Goal: Information Seeking & Learning: Learn about a topic

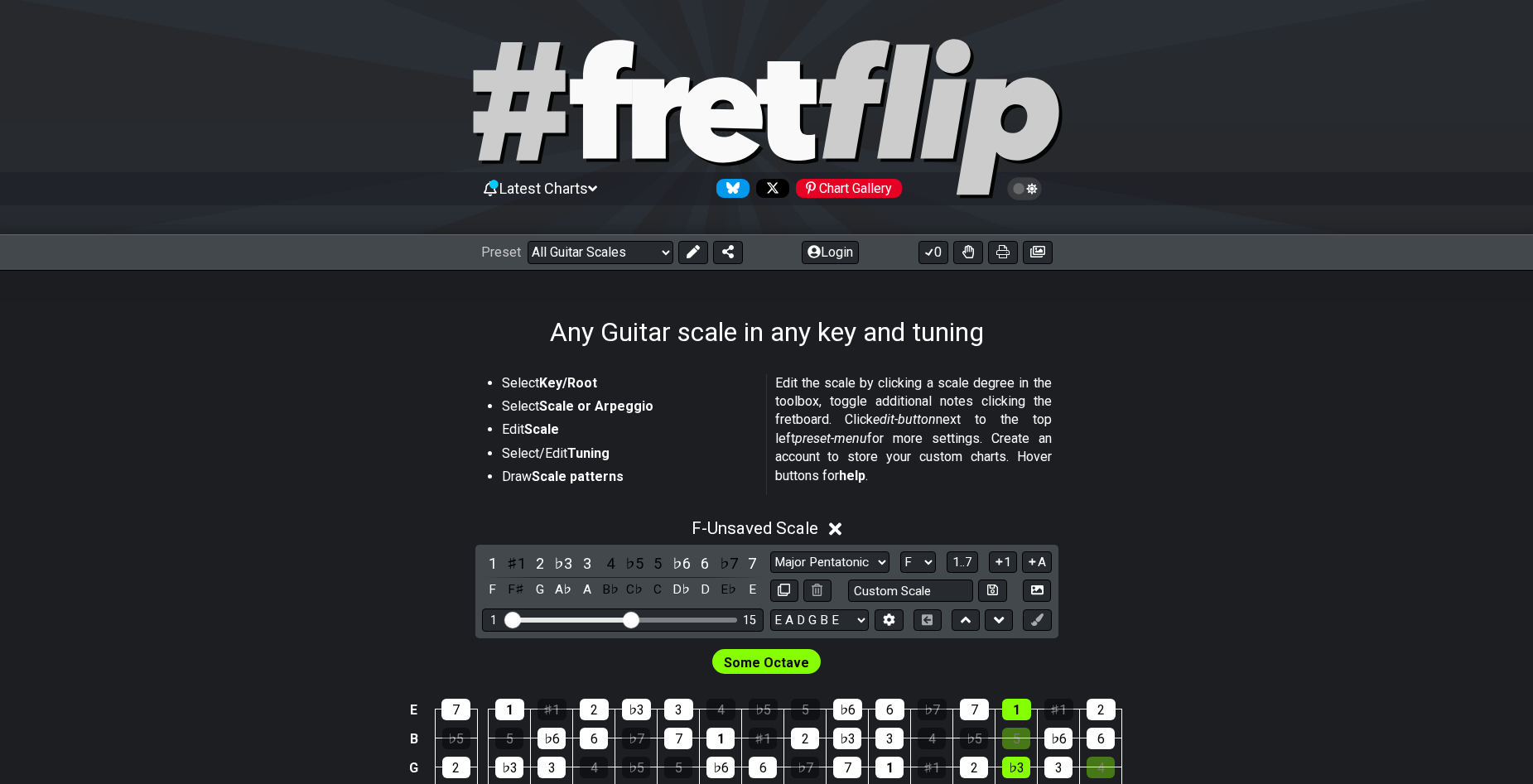
select select "Major Pentatonic"
select select "F"
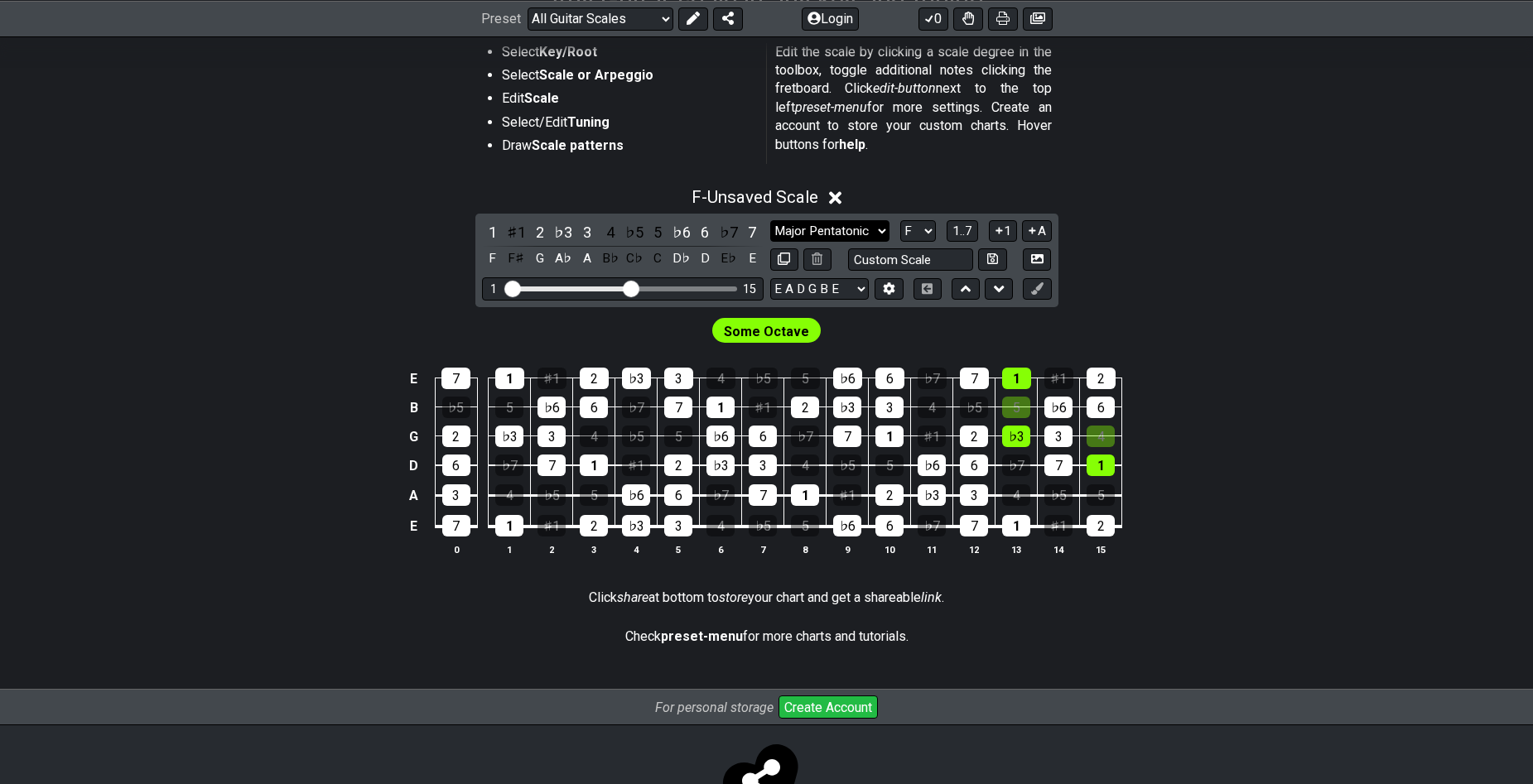
click at [880, 231] on select "Minor Pentatonic Root Minor Pentatonic Major Pentatonic Minor Blues Major Blues…" at bounding box center [830, 232] width 119 height 22
select select "Minor Pentatonic"
click at [770, 220] on select "Minor Pentatonic Root Minor Pentatonic Major Pentatonic Minor Blues Major Blues…" at bounding box center [830, 232] width 119 height 22
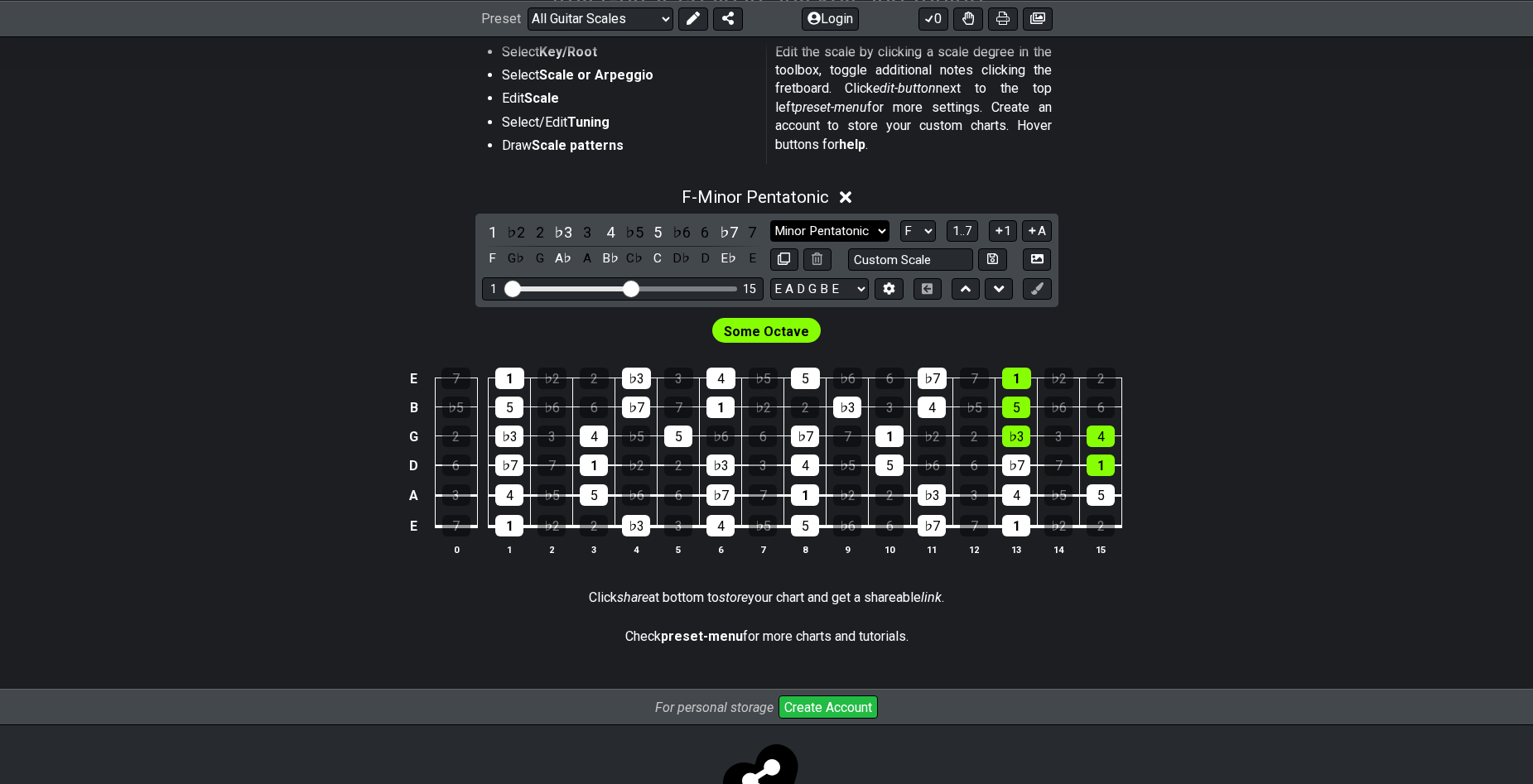
click at [873, 233] on select "Minor Pentatonic Root Minor Pentatonic Major Pentatonic Minor Blues Major Blues…" at bounding box center [830, 232] width 119 height 22
click at [1203, 256] on div "F - Minor Pentatonic 1 ♭2 2 ♭3 3 4 ♭5 5 ♭6 6 ♭7 7 F G♭ G A♭ A B♭ C♭ C D♭ D E♭ E…" at bounding box center [766, 379] width 1533 height 403
click at [769, 328] on span "Some Octave" at bounding box center [766, 332] width 86 height 24
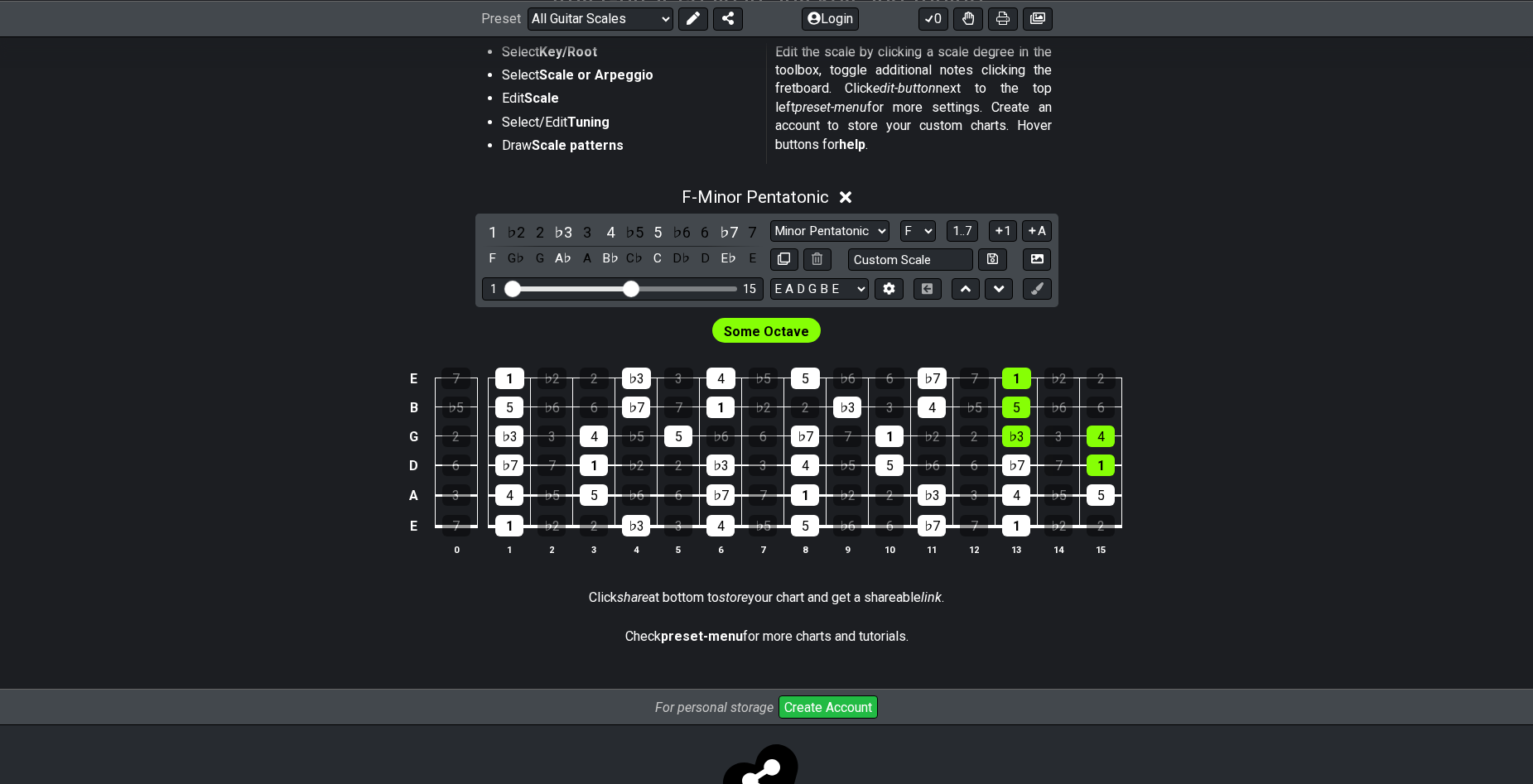
click at [769, 328] on span "Some Octave" at bounding box center [766, 332] width 86 height 24
click at [796, 344] on div "Some Octave" at bounding box center [766, 330] width 116 height 32
drag, startPoint x: 697, startPoint y: 339, endPoint x: 962, endPoint y: 341, distance: 265.0
click at [855, 329] on div "Some Octave" at bounding box center [766, 326] width 1533 height 40
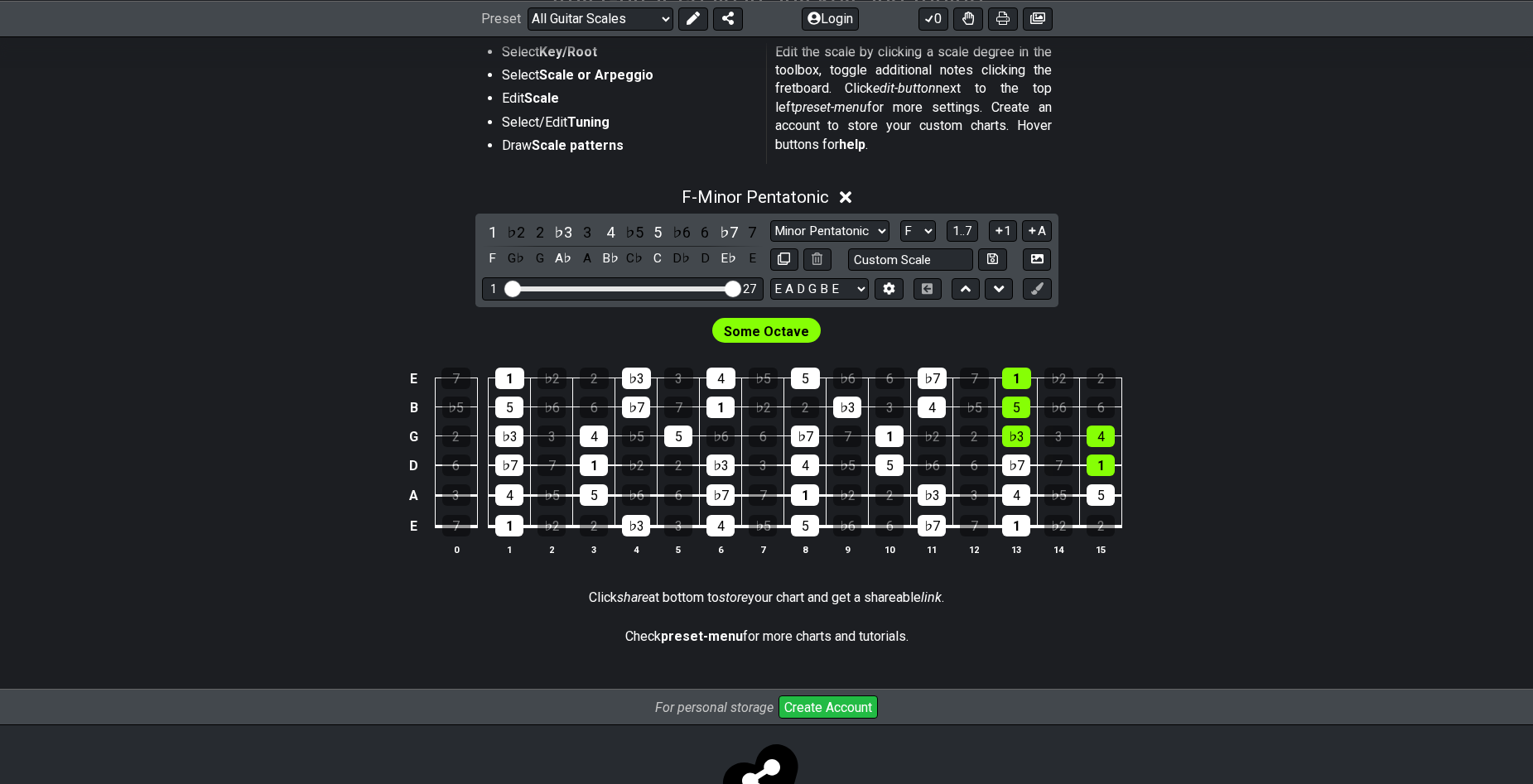
drag, startPoint x: 625, startPoint y: 290, endPoint x: 741, endPoint y: 291, distance: 116.0
click at [740, 287] on input "Visible fret range" at bounding box center [622, 287] width 235 height 0
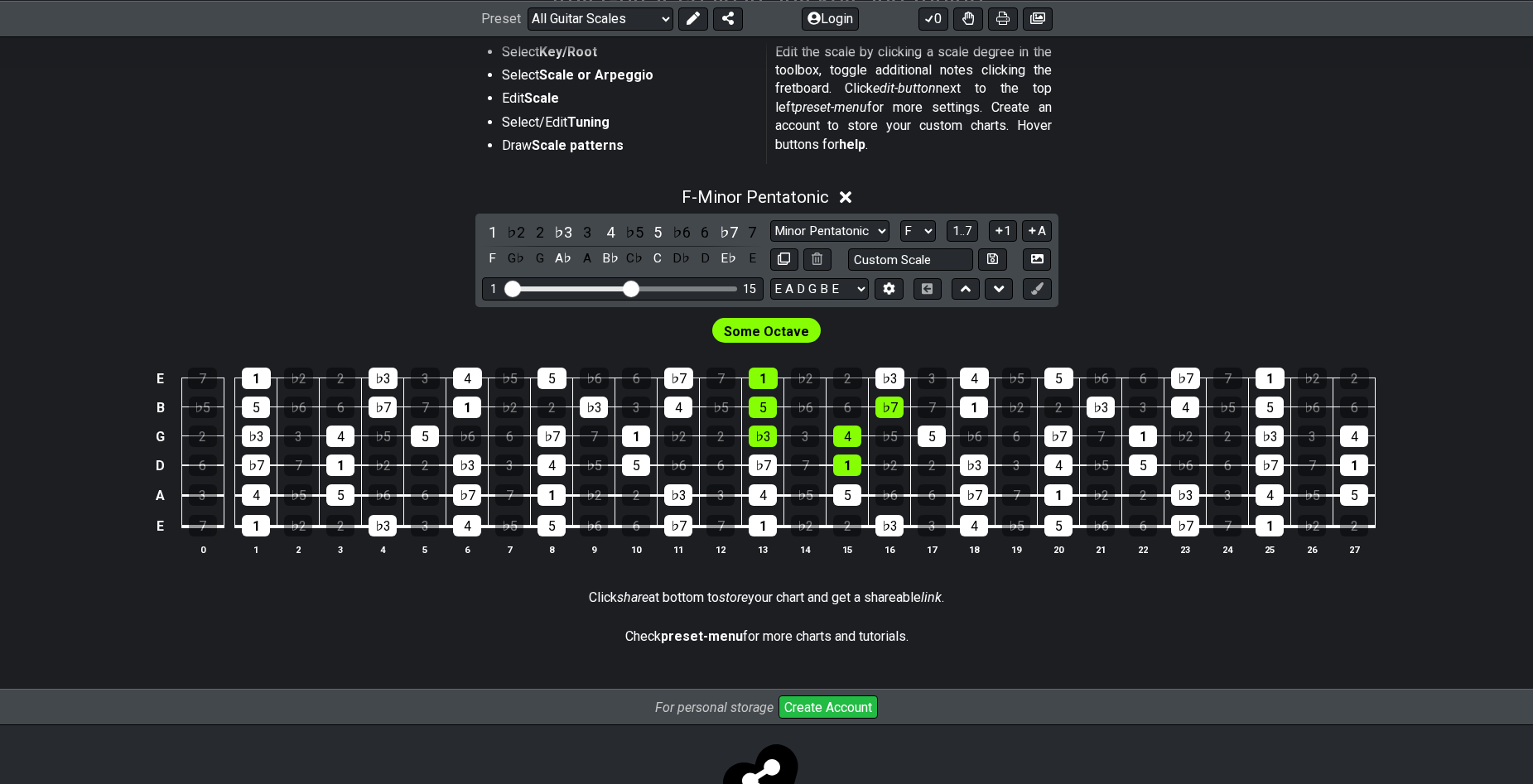
drag, startPoint x: 731, startPoint y: 289, endPoint x: 627, endPoint y: 293, distance: 104.1
click at [627, 287] on input "Visible fret range" at bounding box center [622, 287] width 235 height 0
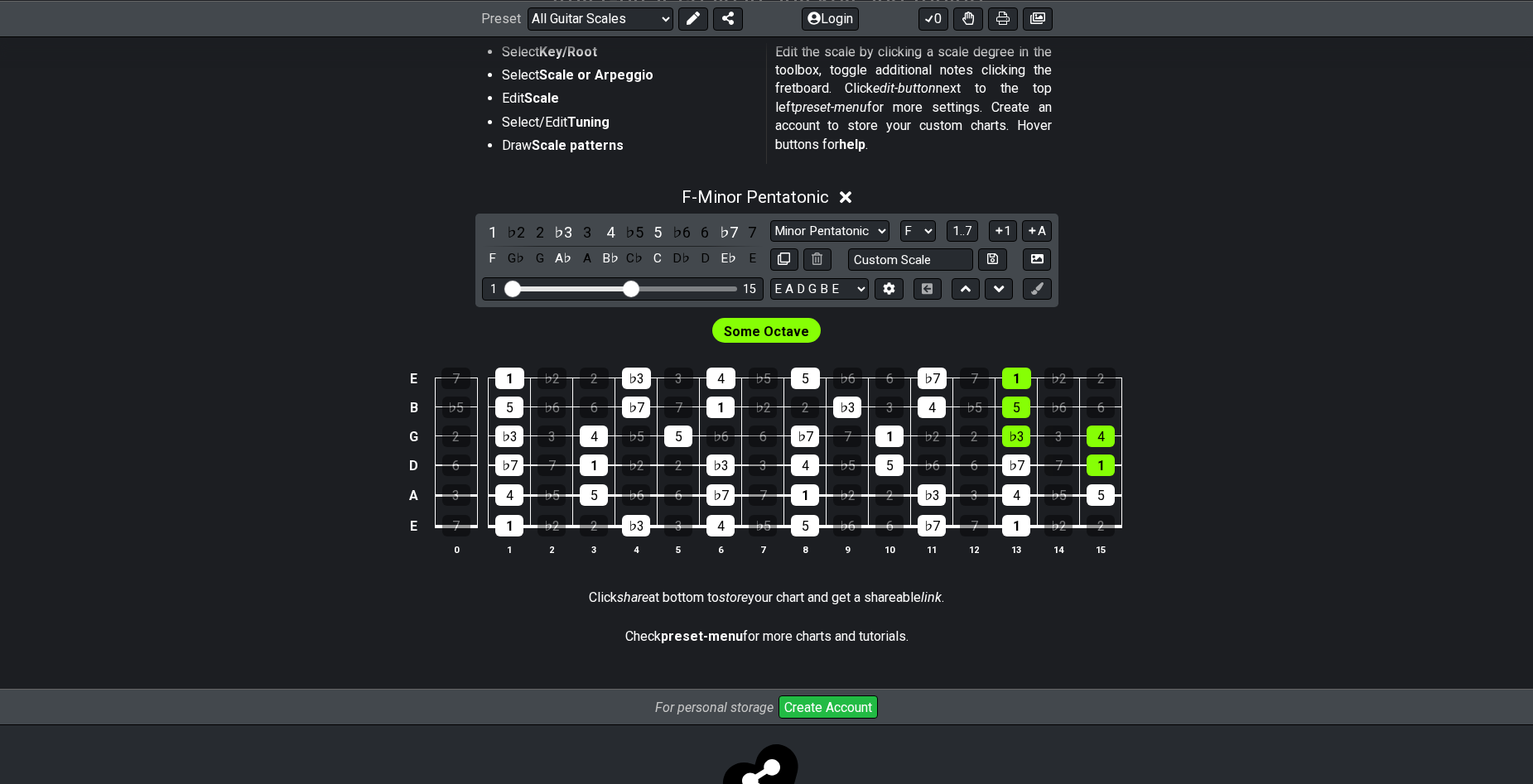
click at [627, 287] on input "Visible fret range" at bounding box center [622, 287] width 235 height 0
click at [1343, 265] on div "F - Minor Pentatonic 1 ♭2 2 ♭3 3 4 ♭5 5 ♭6 6 ♭7 7 F G♭ G A♭ A B♭ C♭ C D♭ D E♭ E…" at bounding box center [766, 379] width 1533 height 403
click at [540, 231] on div "2" at bounding box center [540, 233] width 21 height 22
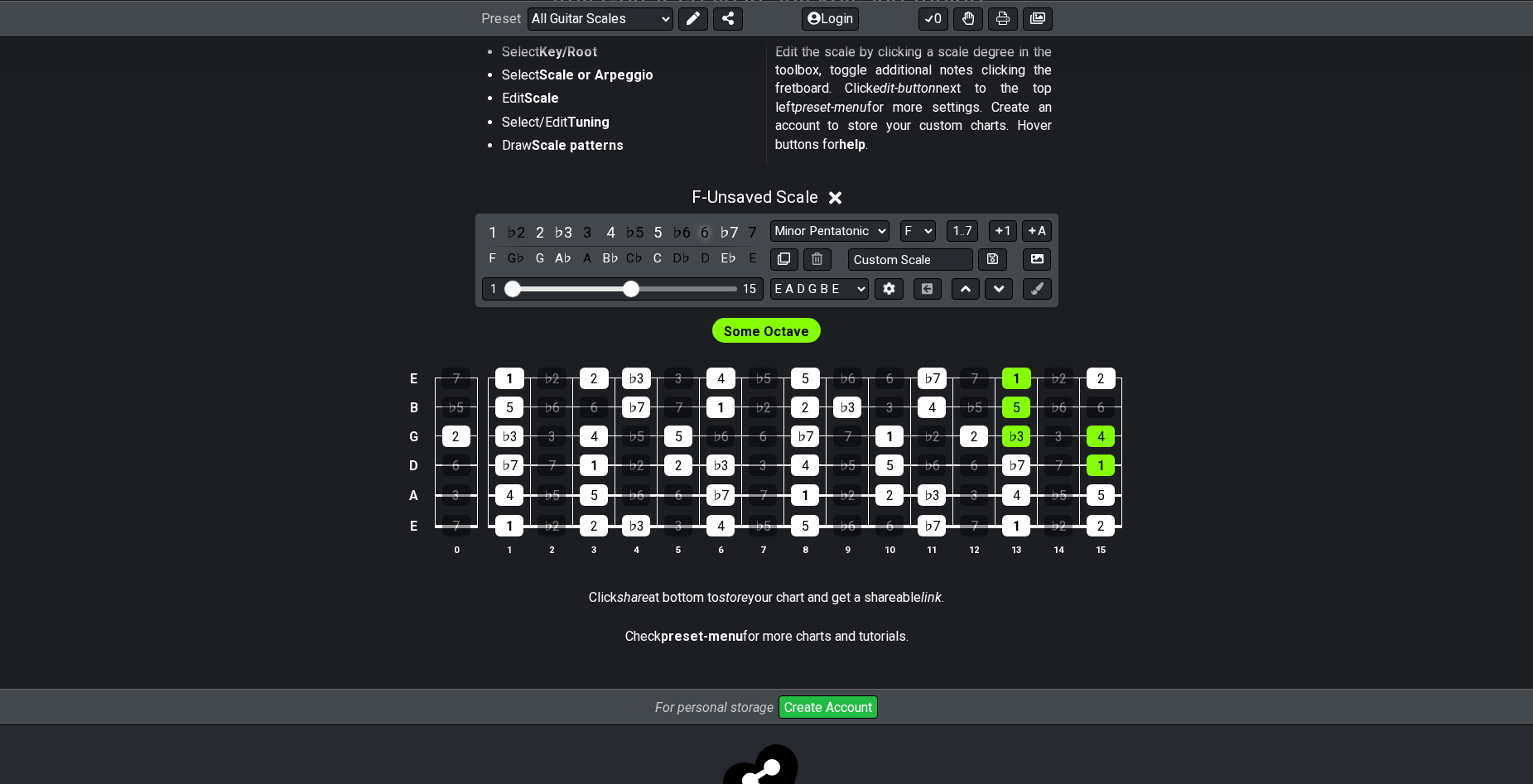
click at [700, 233] on div "6" at bounding box center [704, 233] width 21 height 22
click at [753, 233] on div "7" at bounding box center [752, 233] width 21 height 22
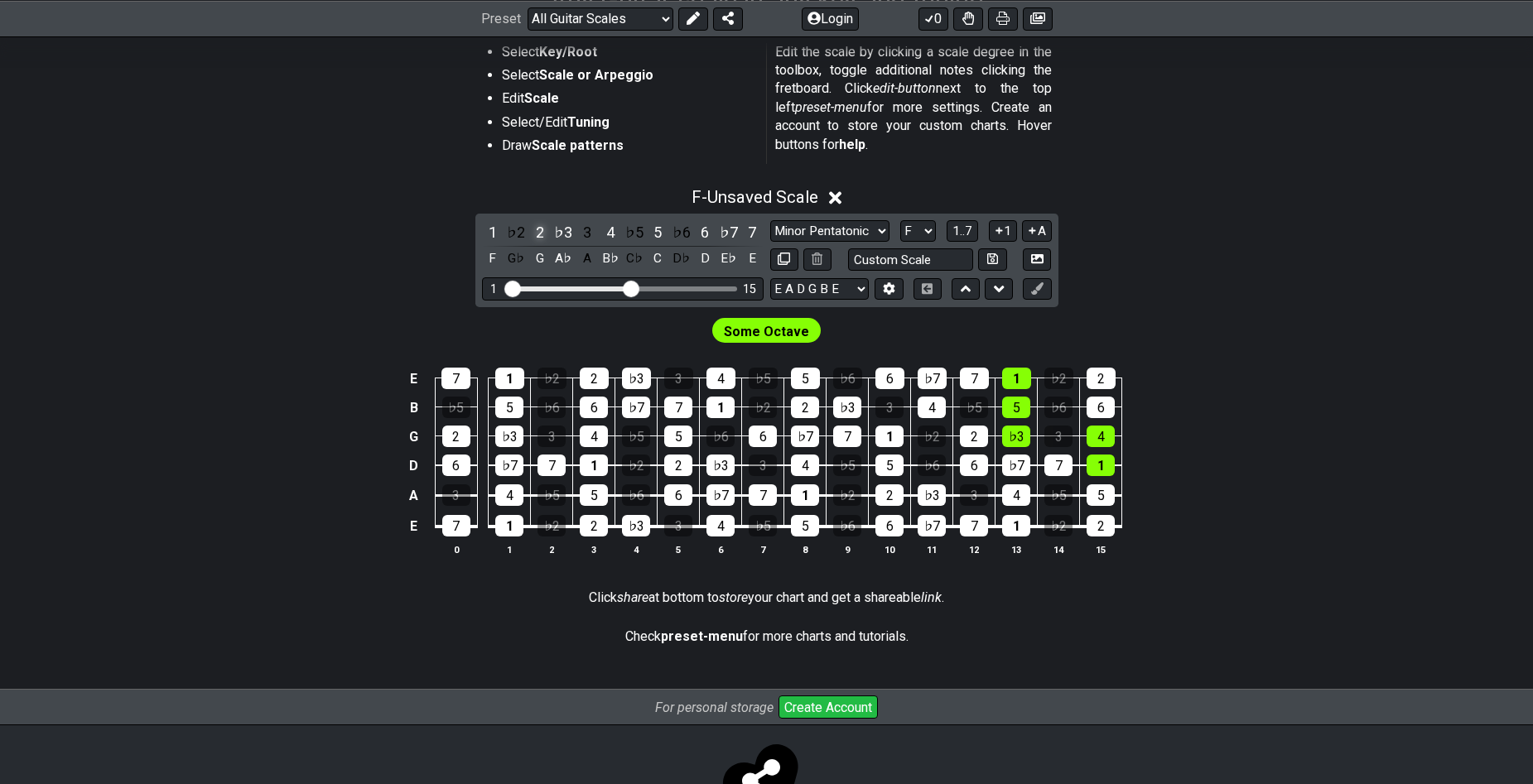
click at [538, 226] on div "2" at bounding box center [540, 233] width 21 height 22
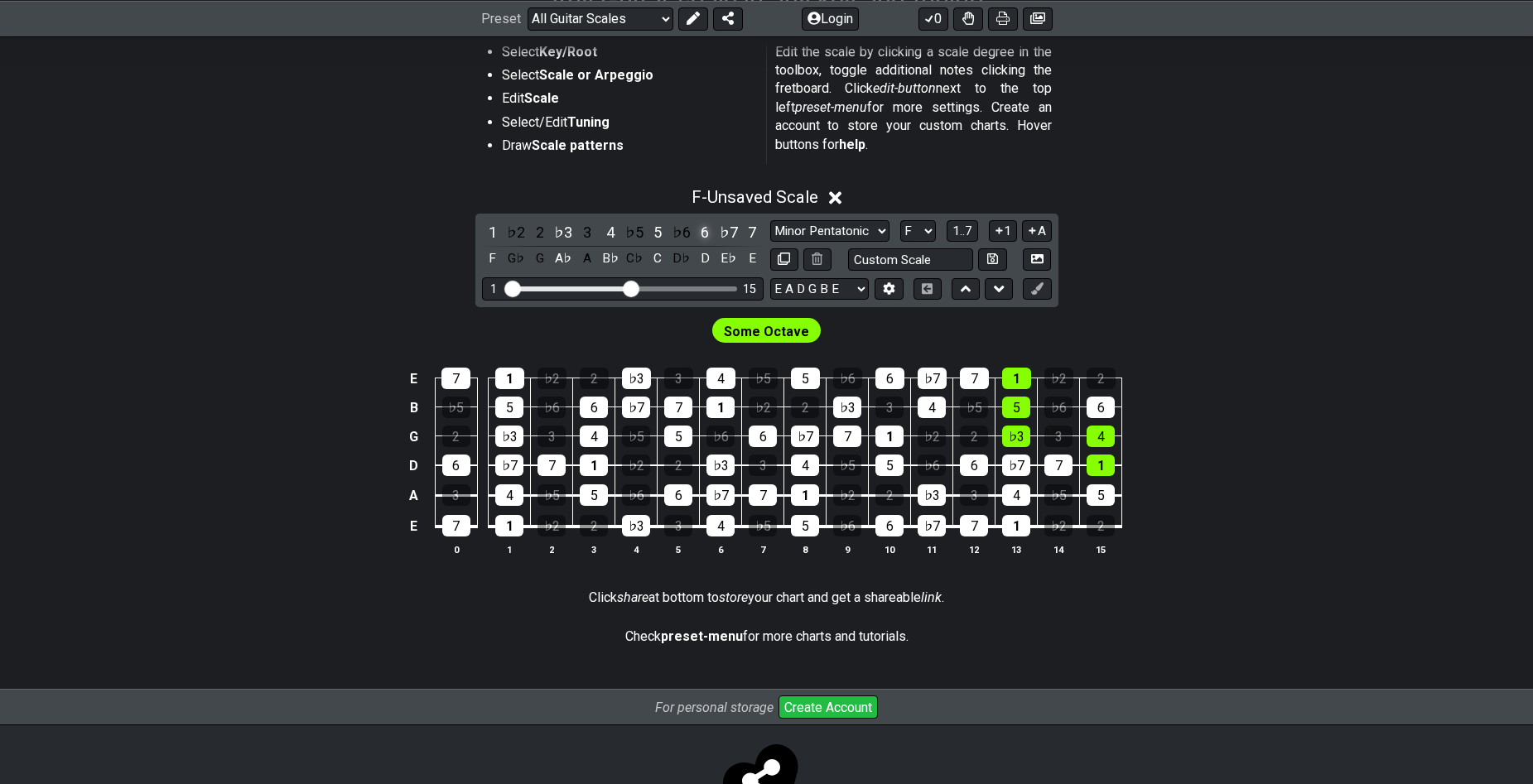
drag, startPoint x: 704, startPoint y: 231, endPoint x: 752, endPoint y: 230, distance: 48.0
click at [704, 230] on div "6" at bounding box center [704, 233] width 21 height 22
click at [750, 228] on div "7" at bounding box center [752, 233] width 21 height 22
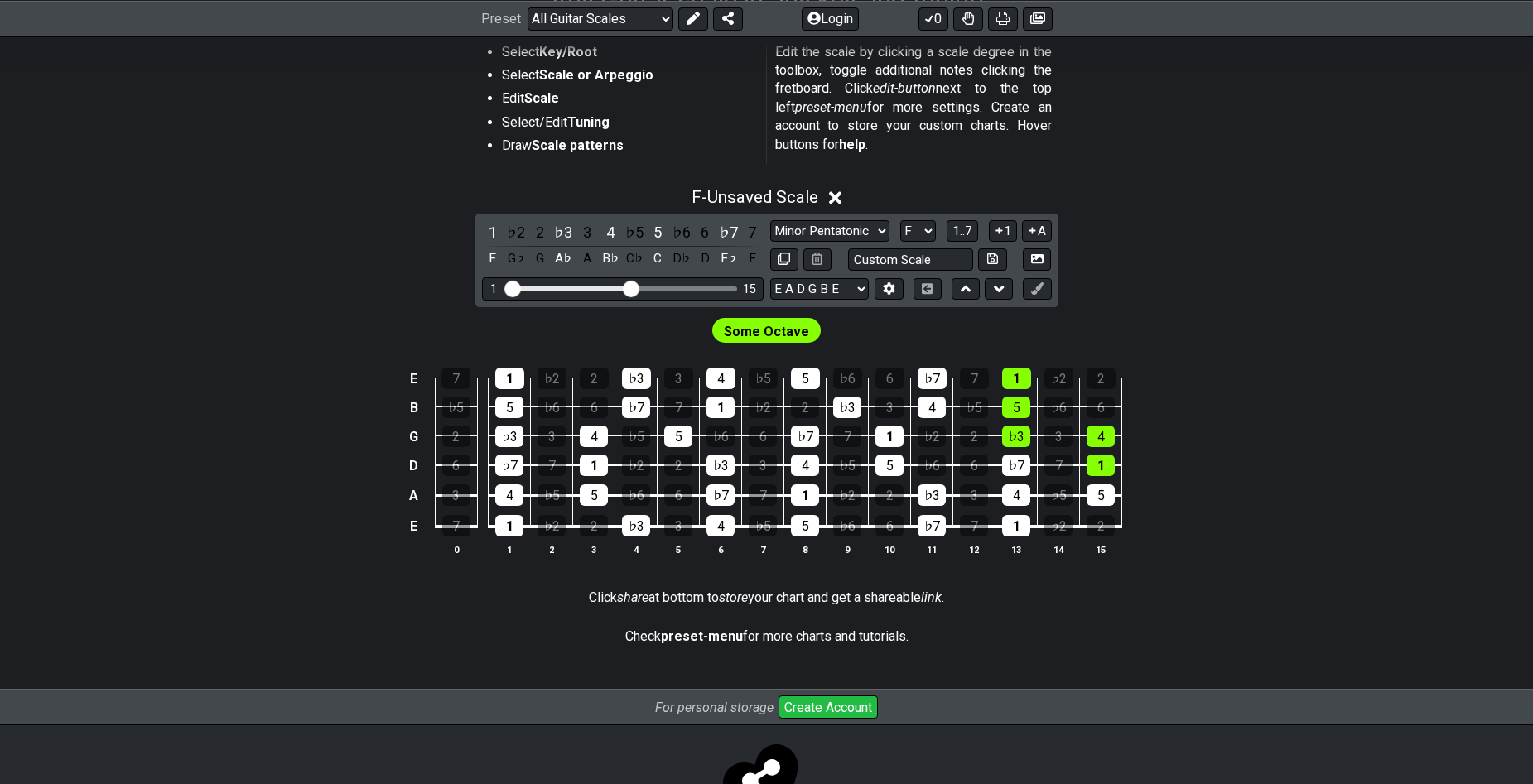
scroll to position [166, 0]
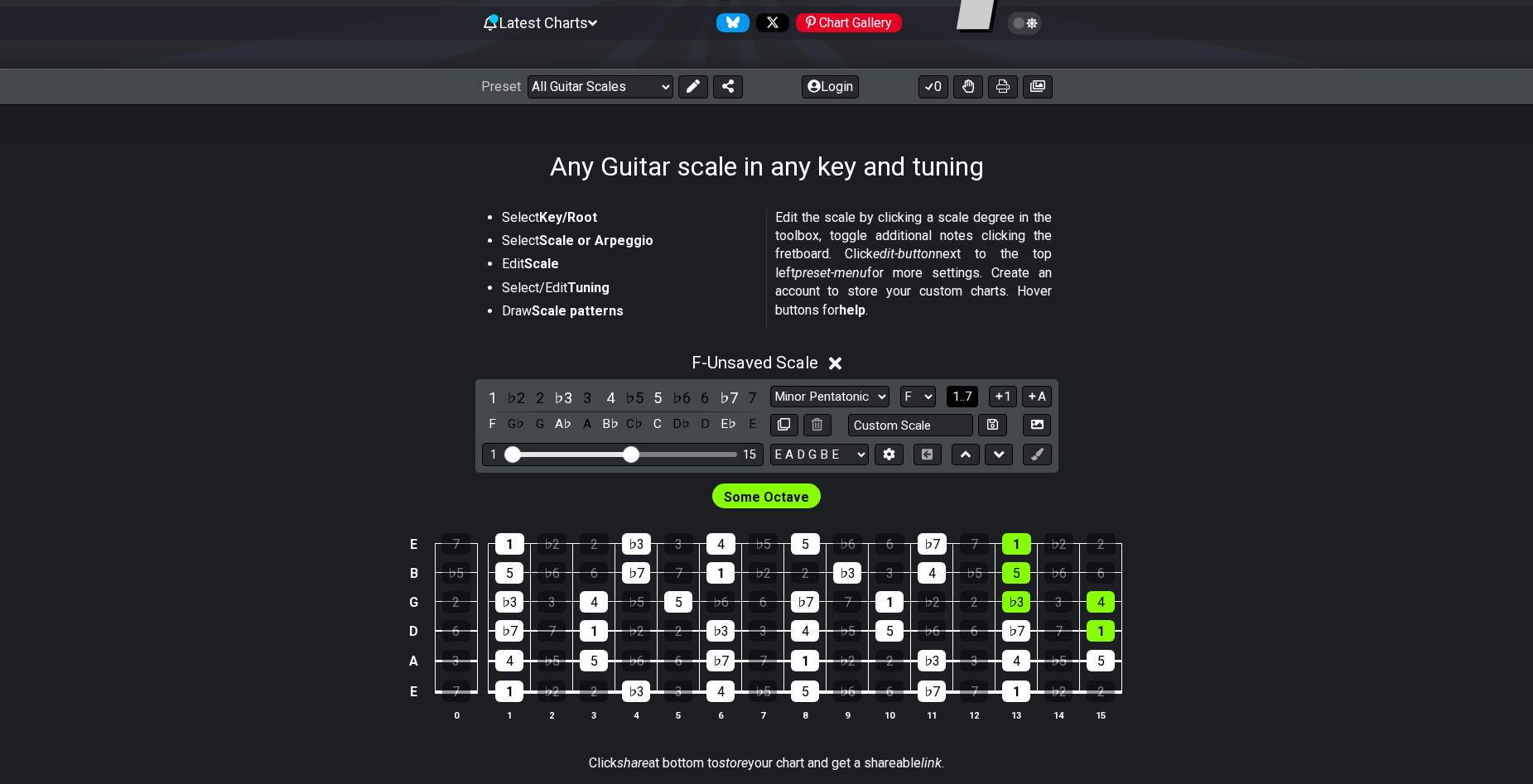
click at [959, 395] on span "1..7" at bounding box center [962, 396] width 20 height 15
click at [966, 393] on span "..." at bounding box center [963, 396] width 7 height 15
click at [969, 397] on button "F.." at bounding box center [962, 397] width 28 height 22
click at [1035, 399] on icon at bounding box center [1032, 395] width 16 height 12
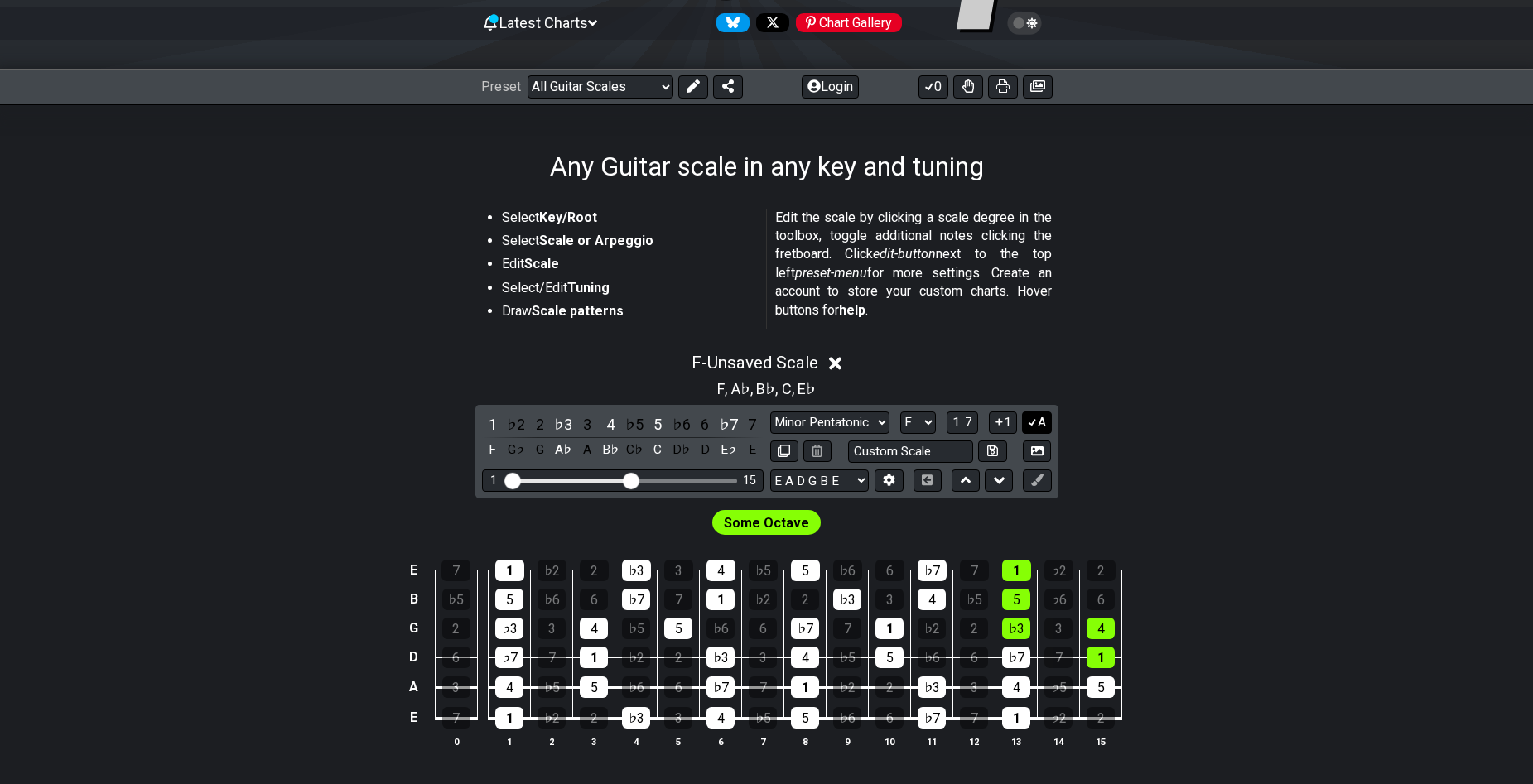
click at [1031, 419] on icon at bounding box center [1032, 421] width 16 height 12
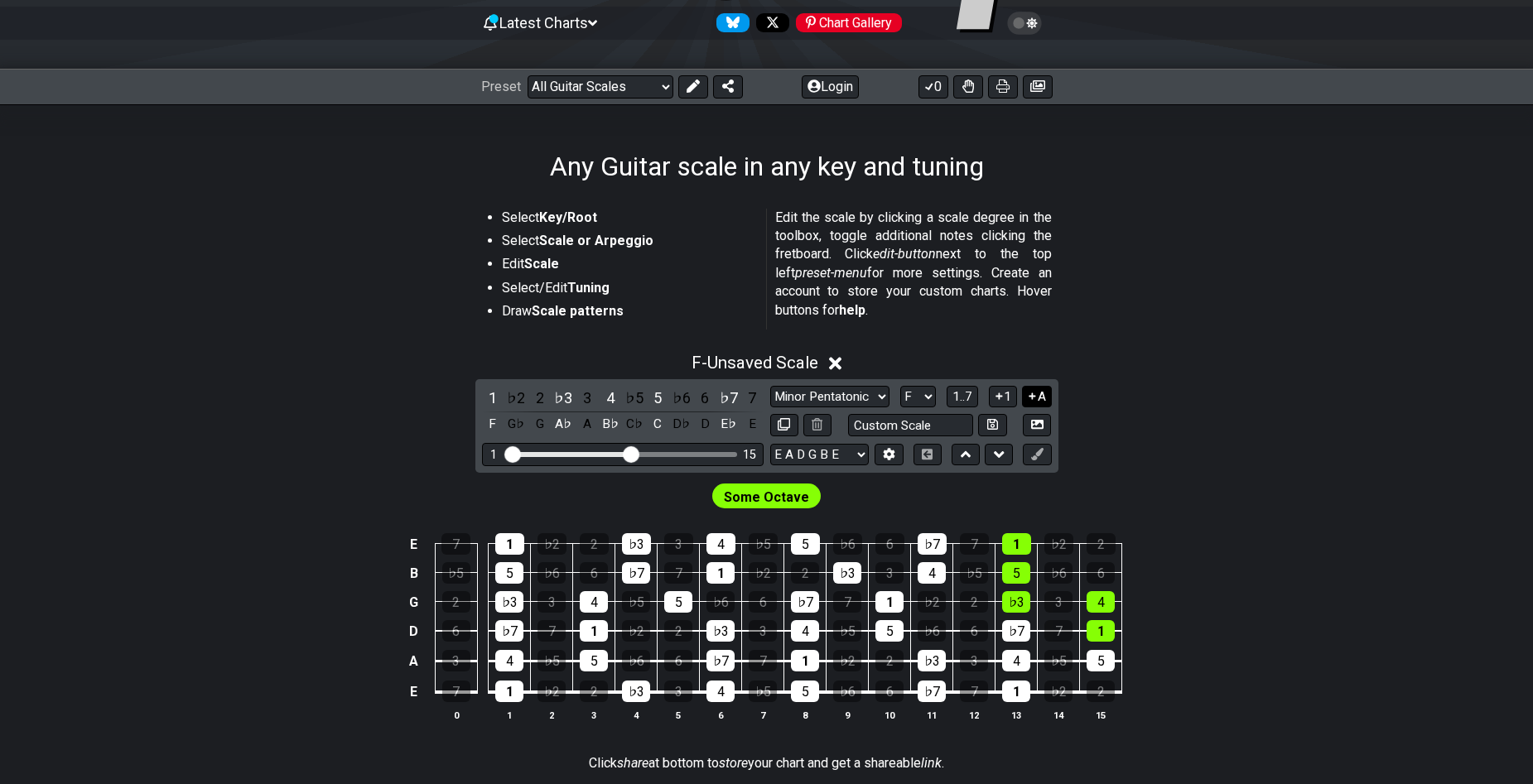
click at [1034, 395] on icon at bounding box center [1032, 395] width 16 height 12
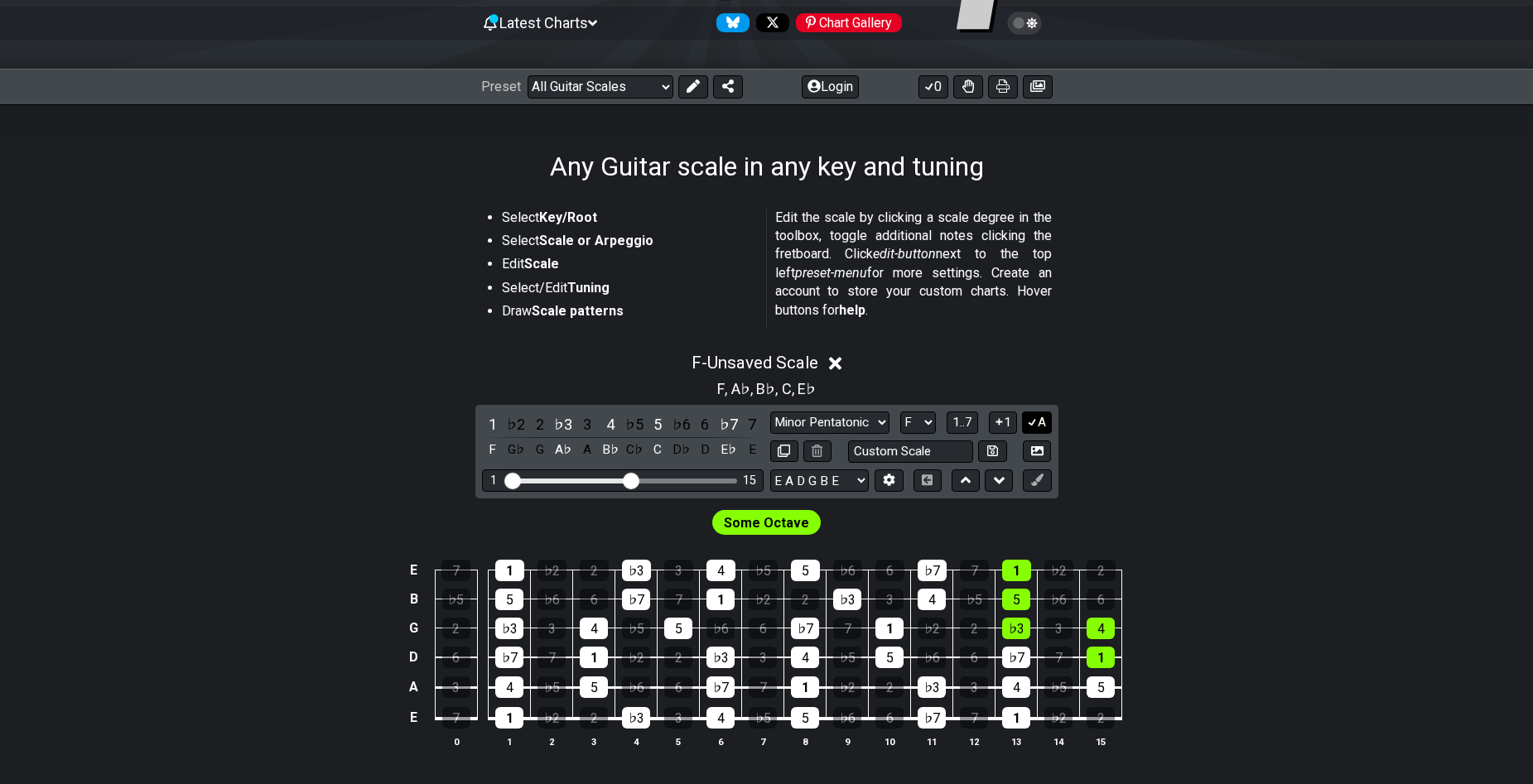
click at [1036, 419] on icon at bounding box center [1032, 421] width 16 height 12
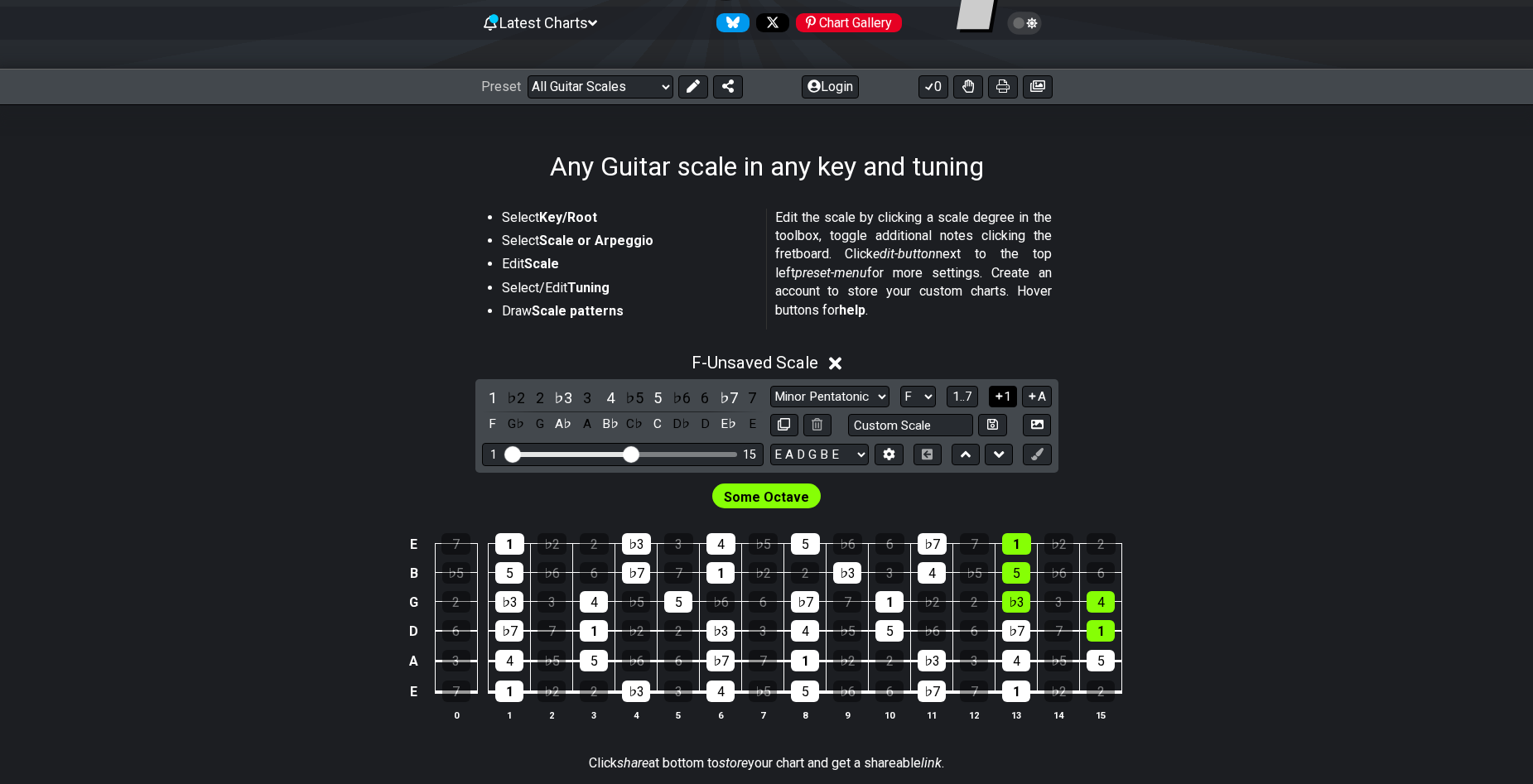
click at [1011, 397] on button "1" at bounding box center [1003, 397] width 28 height 22
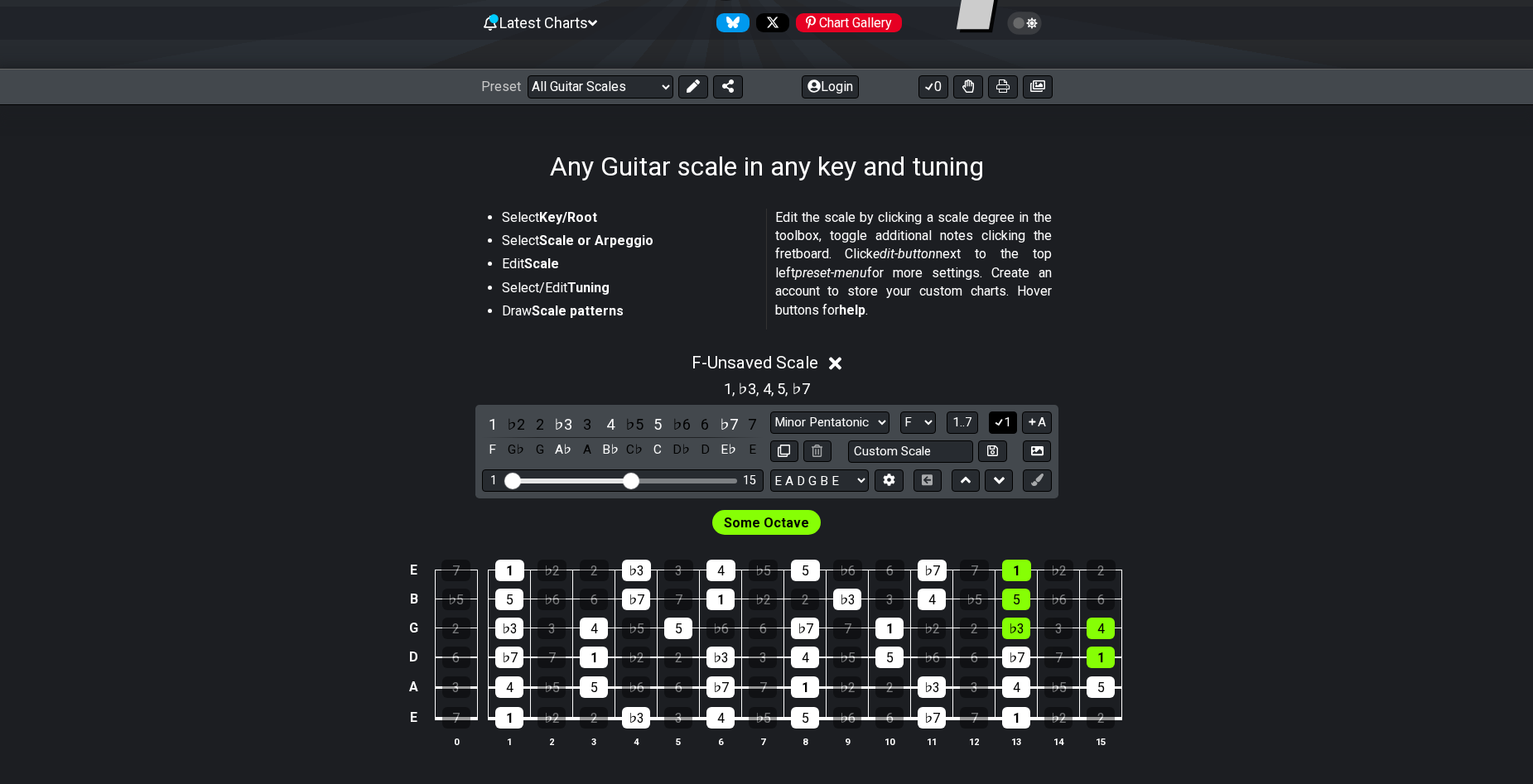
click at [1010, 424] on button "1" at bounding box center [1003, 423] width 28 height 22
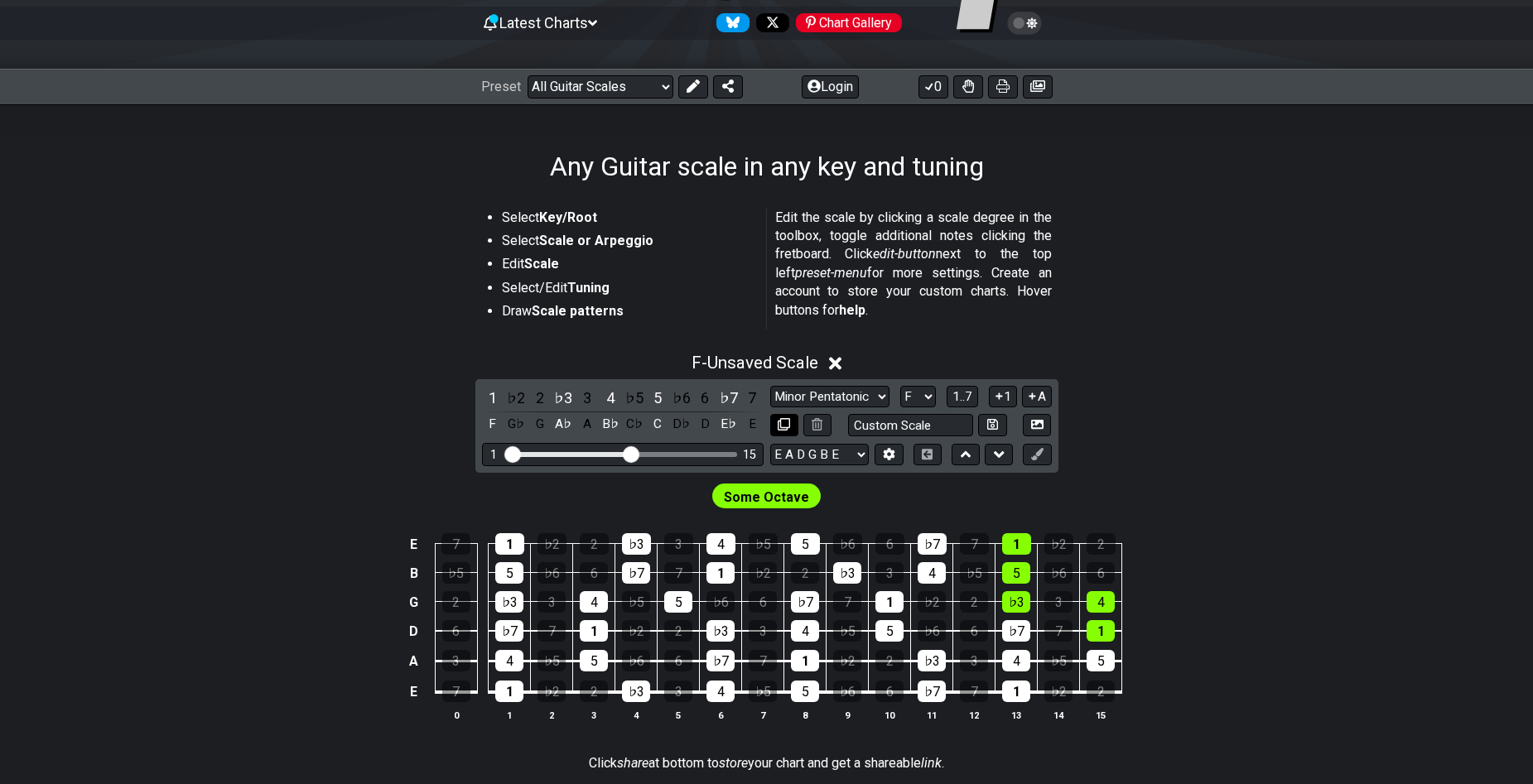
click at [788, 423] on icon at bounding box center [783, 424] width 12 height 12
select select "F"
click at [788, 423] on icon at bounding box center [783, 425] width 12 height 12
select select "F"
click at [858, 360] on icon at bounding box center [851, 364] width 12 height 12
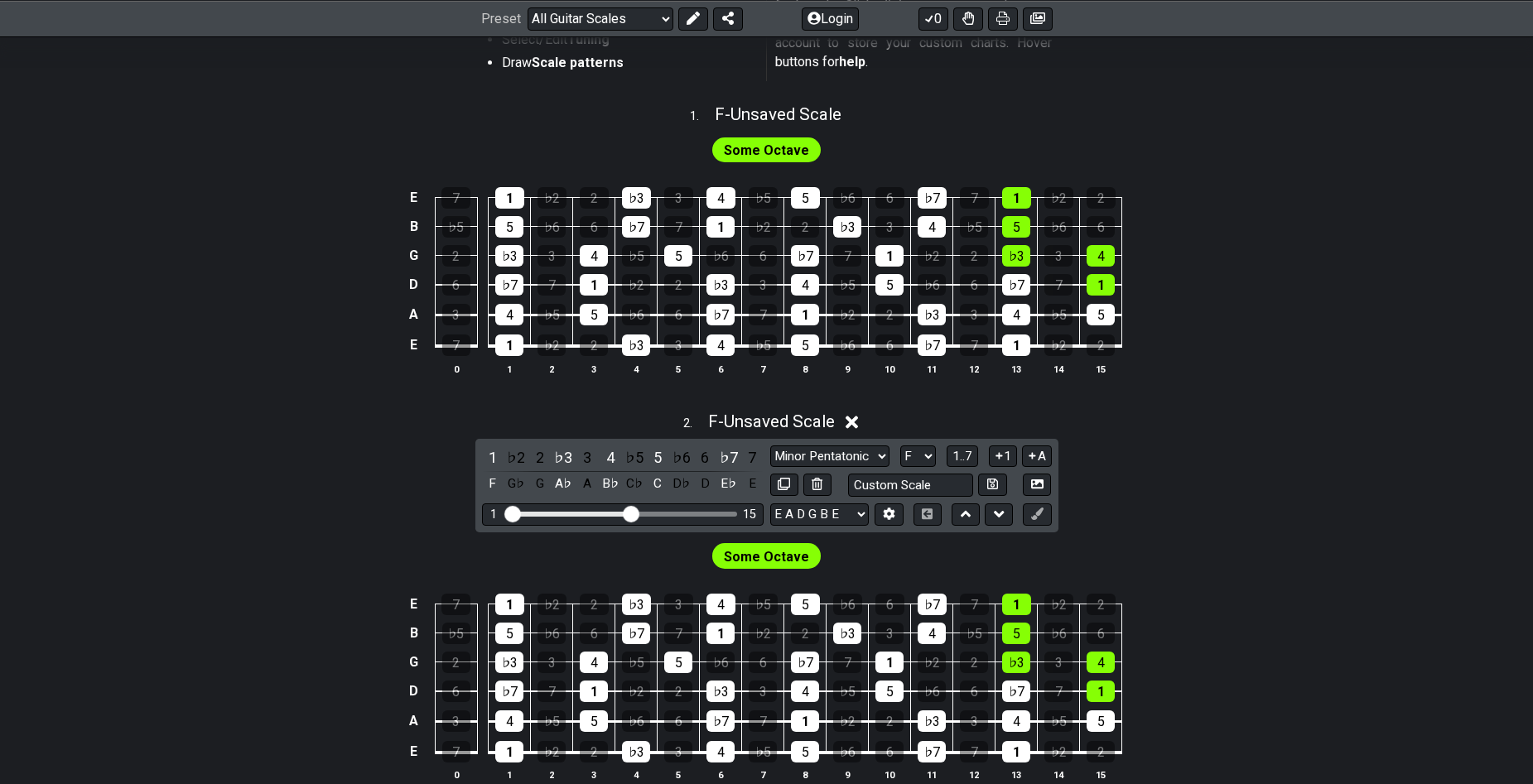
scroll to position [497, 0]
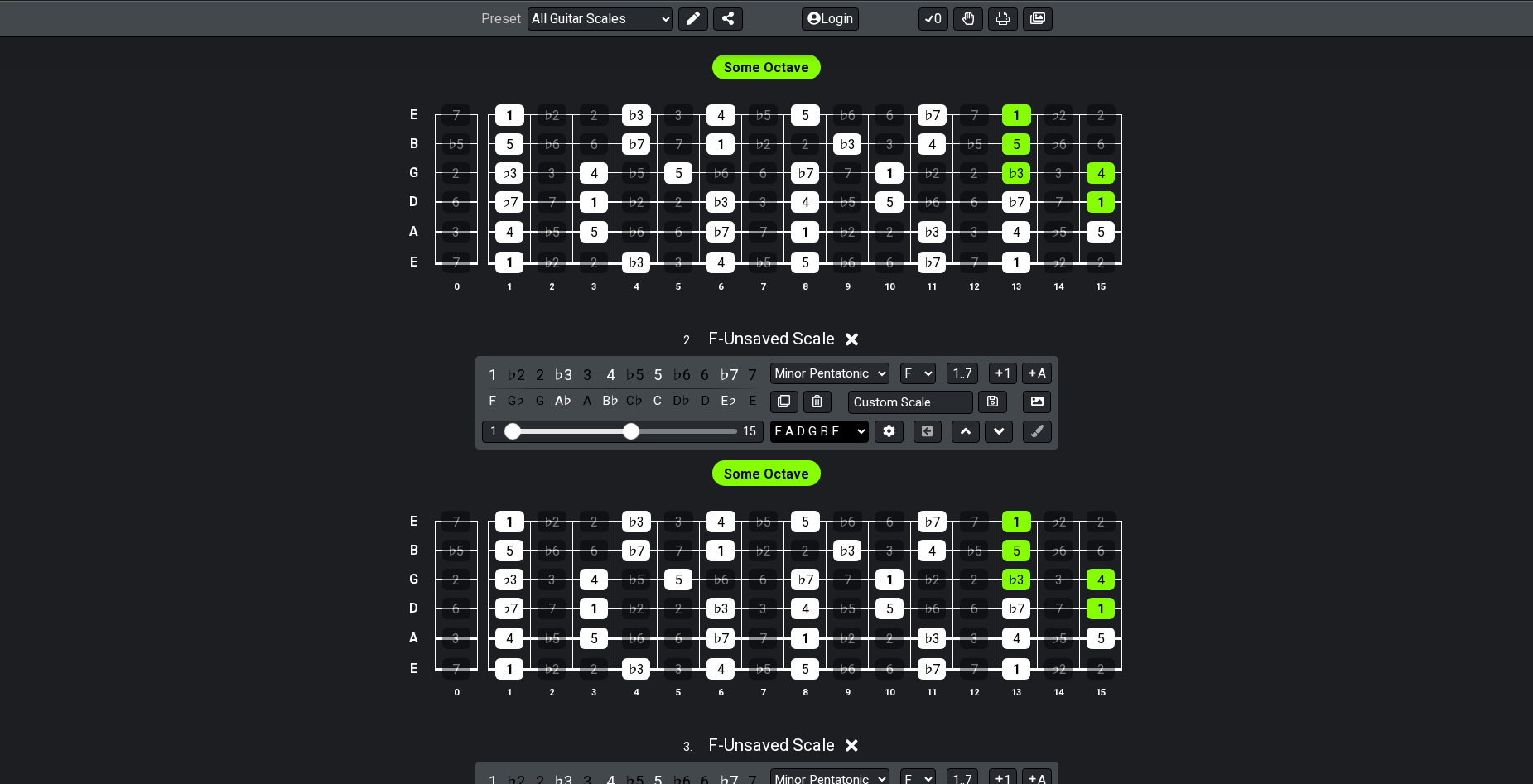
click at [854, 422] on select "E A D G B E E A D G B E E A D G B E B E A D F♯ B A D G C E A D A D G B E E♭ A♭ …" at bounding box center [820, 432] width 99 height 22
click at [854, 425] on select "E A D G B E E A D G B E E A D G B E B E A D F♯ B A D G C E A D A D G B E E♭ A♭ …" at bounding box center [820, 432] width 99 height 22
click at [926, 430] on icon at bounding box center [926, 432] width 12 height 11
click at [930, 428] on icon at bounding box center [927, 432] width 11 height 11
click at [974, 431] on button at bounding box center [966, 432] width 28 height 22
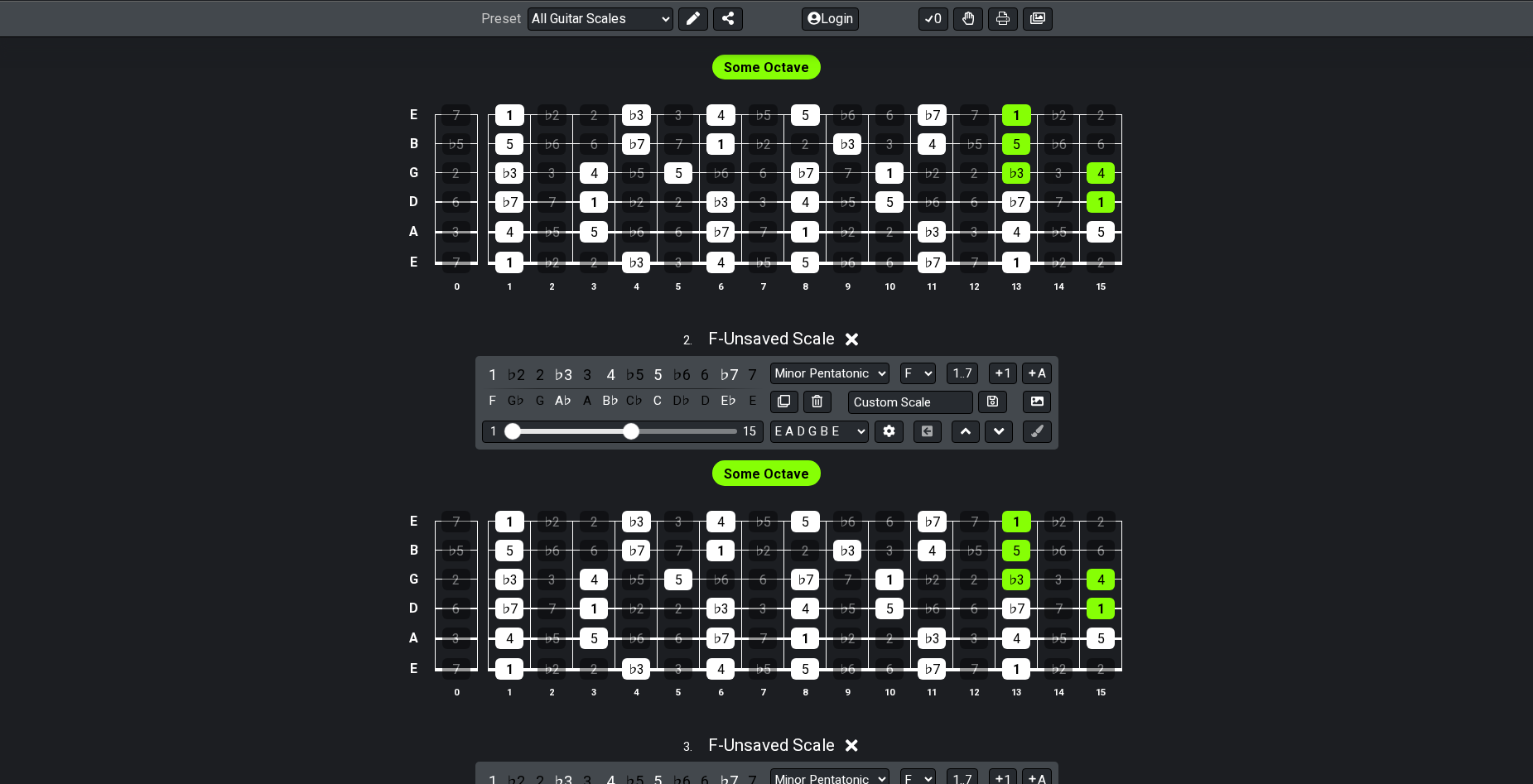
select select "F"
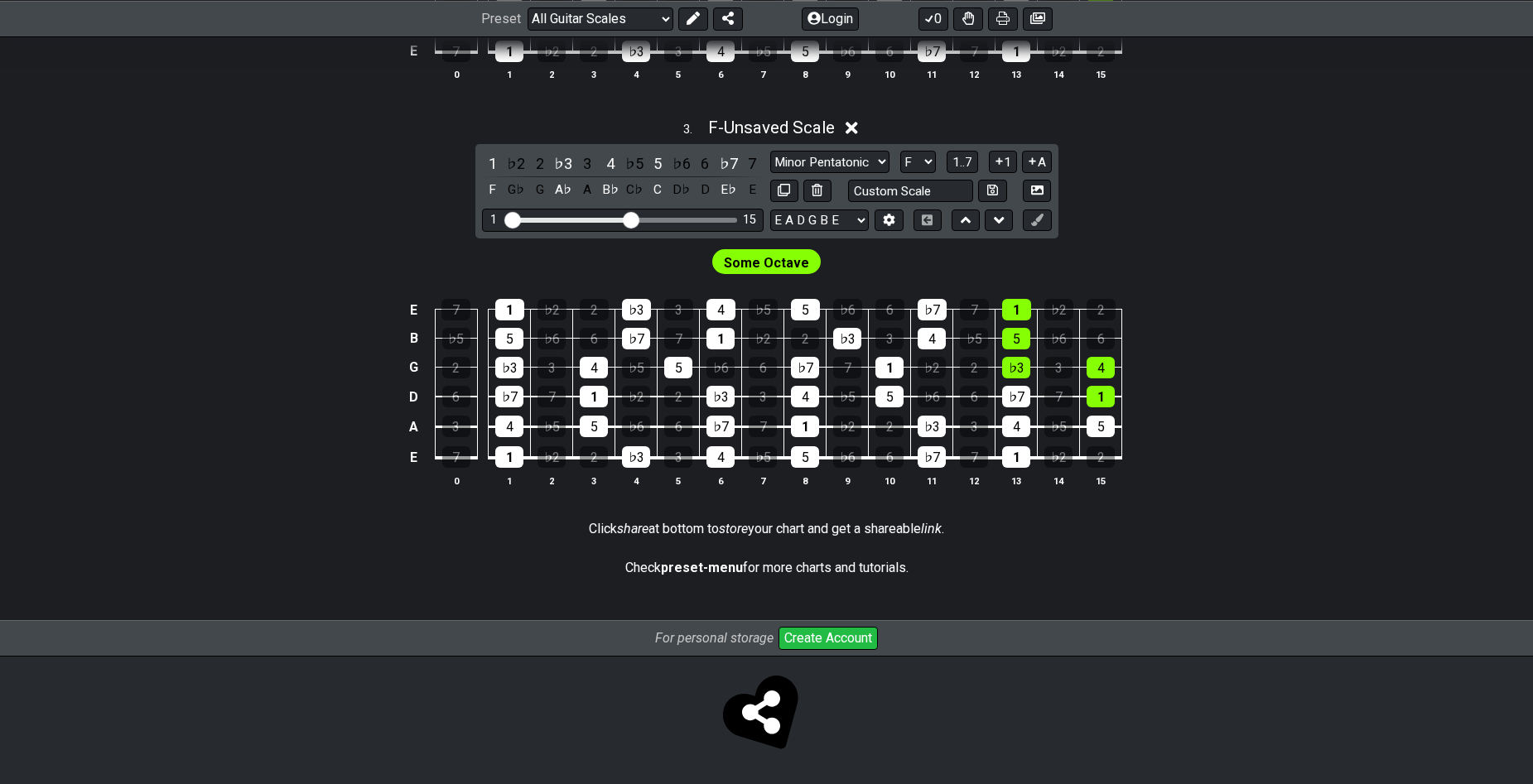
scroll to position [452, 0]
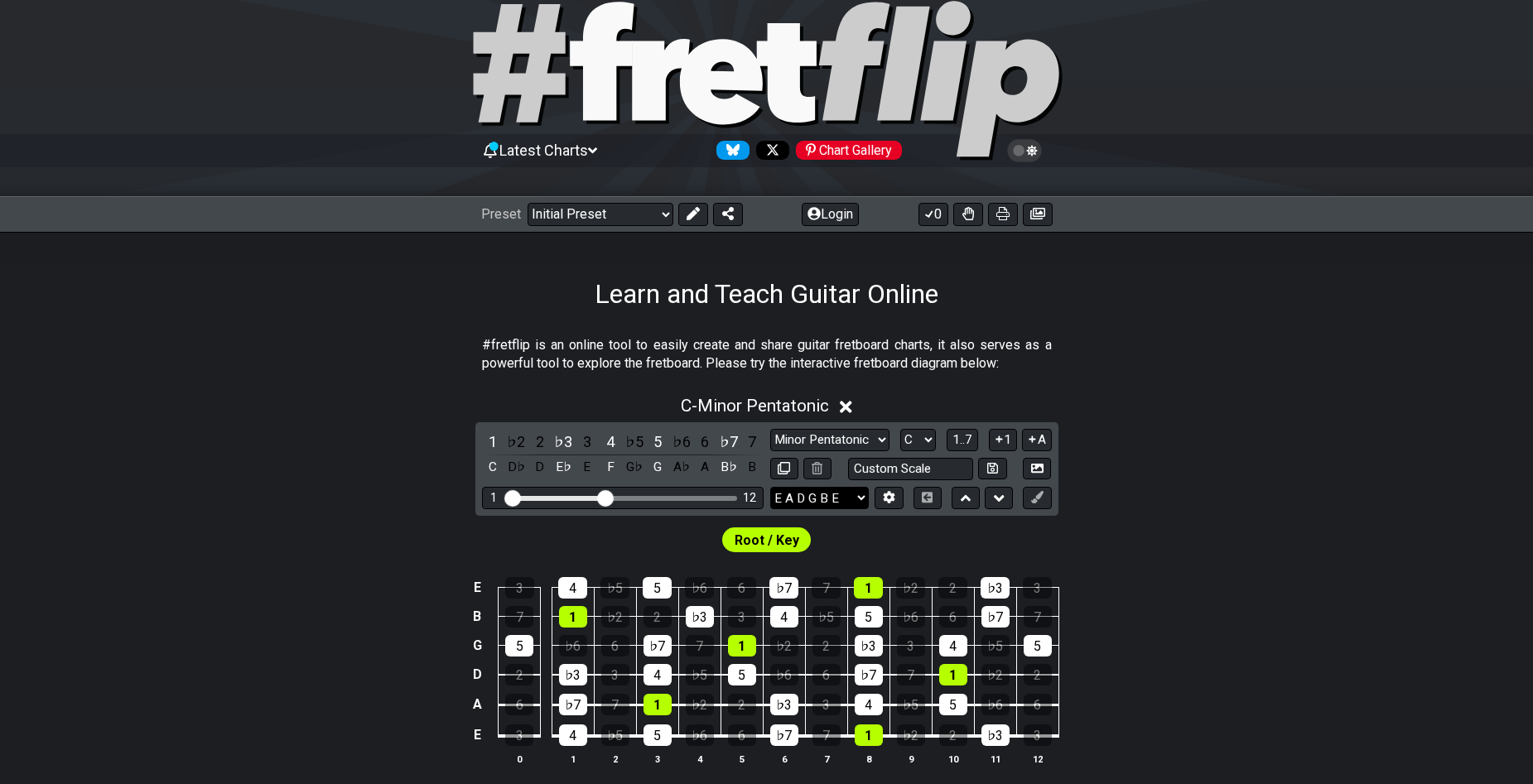
scroll to position [204, 0]
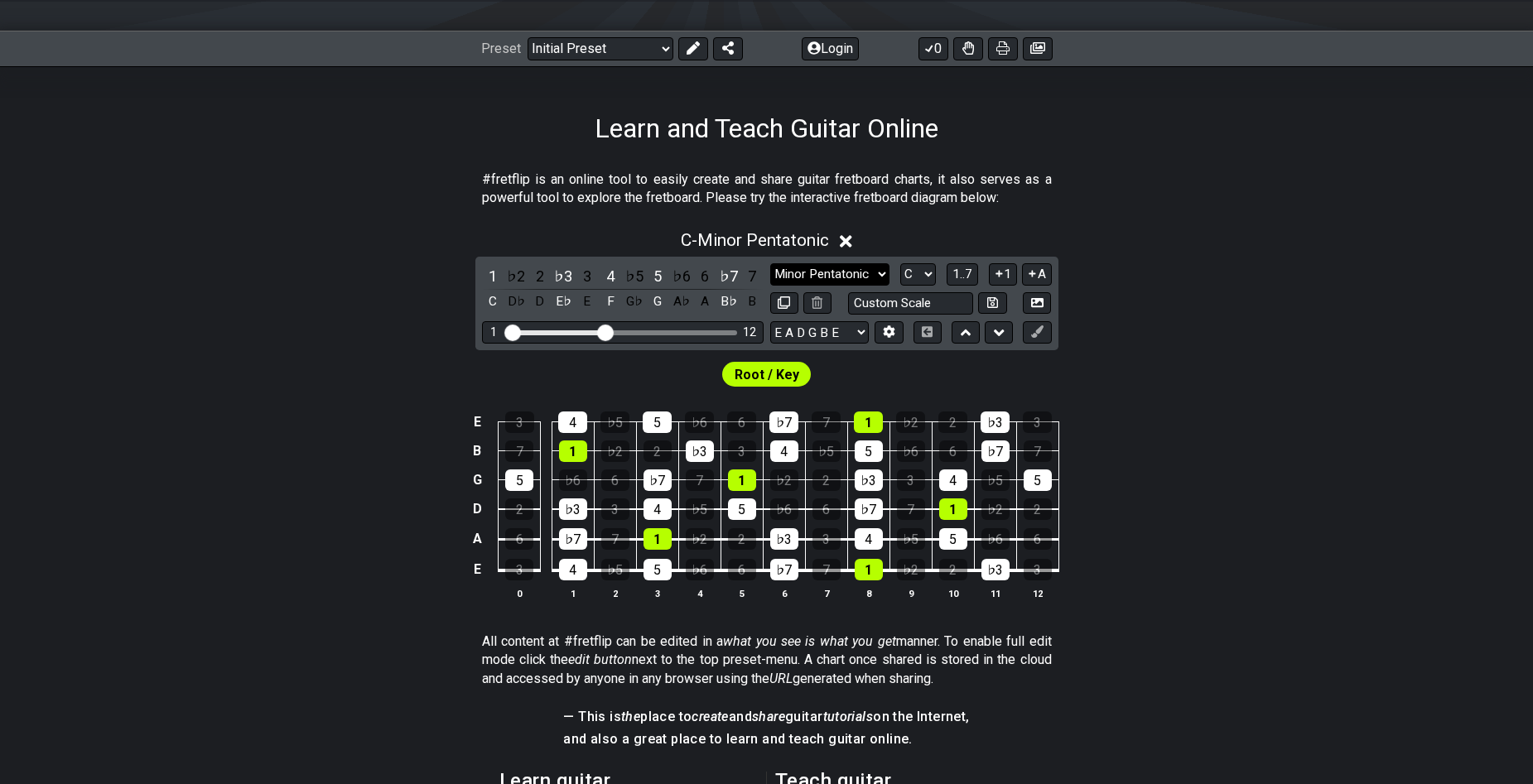
click at [884, 272] on select "Minor Pentatonic Click to edit Minor Pentatonic Major Pentatonic Minor Blues Ma…" at bounding box center [830, 274] width 119 height 22
click at [883, 272] on select "Minor Pentatonic Click to edit Minor Pentatonic Major Pentatonic Minor Blues Ma…" at bounding box center [830, 274] width 119 height 22
click at [929, 274] on select "A♭ A A♯ B♭ B C C♯ D♭ D D♯ E♭ E F F♯ G♭ G G♯" at bounding box center [918, 274] width 35 height 22
click at [1214, 405] on div "E 3 4 ♭5 5 ♭6 6 ♭7 7 1 ♭2 2 ♭3 3 B 7 1 ♭2 2 ♭3 3 4 ♭5 5 ♭6 6 ♭7 7 G 5 ♭6 6 ♭7 7…" at bounding box center [766, 506] width 1533 height 233
click at [873, 267] on select "Minor Pentatonic Click to edit Minor Pentatonic Major Pentatonic Minor Blues Ma…" at bounding box center [830, 274] width 119 height 22
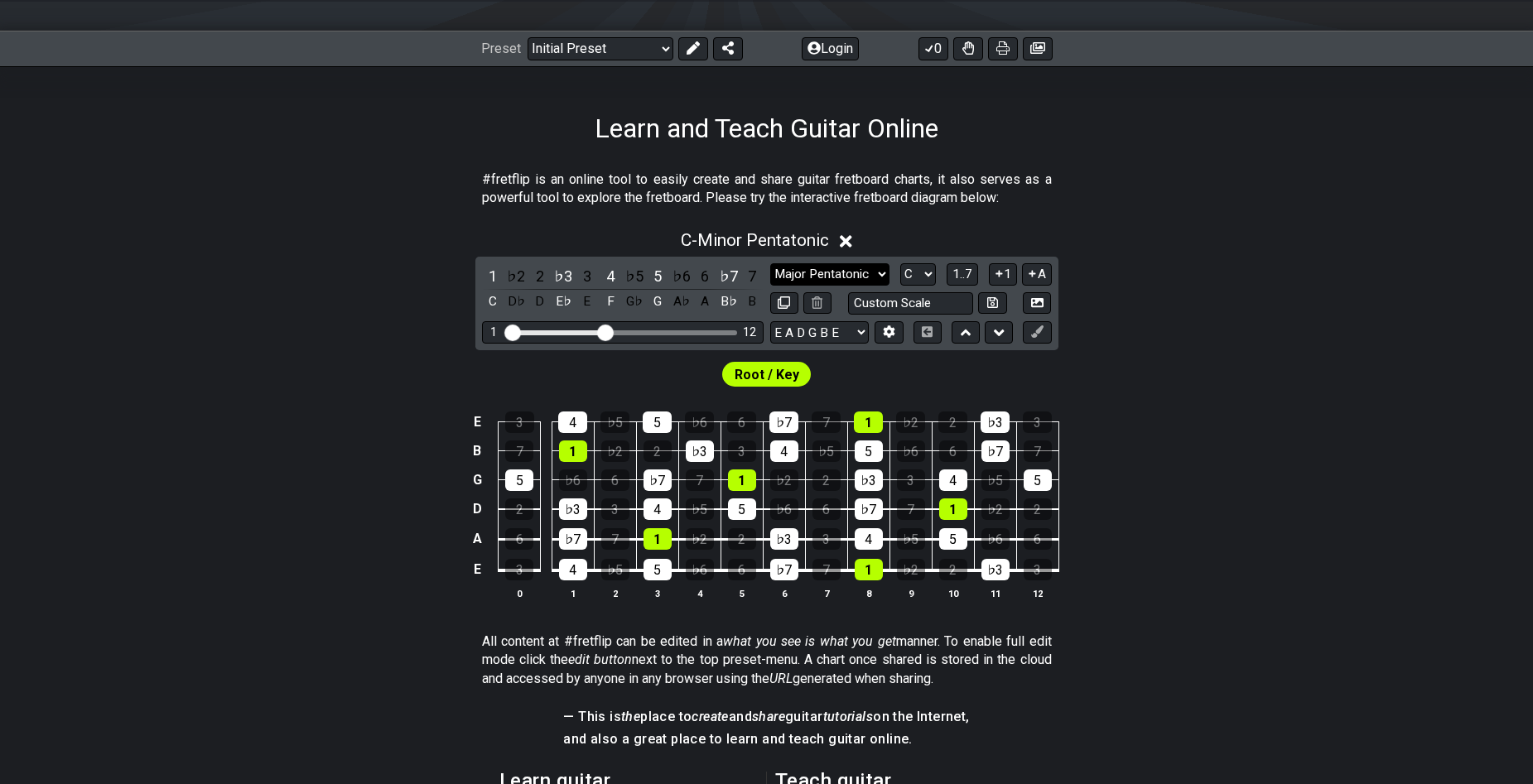
click at [770, 263] on select "Minor Pentatonic Click to edit Minor Pentatonic Major Pentatonic Minor Blues Ma…" at bounding box center [830, 274] width 119 height 22
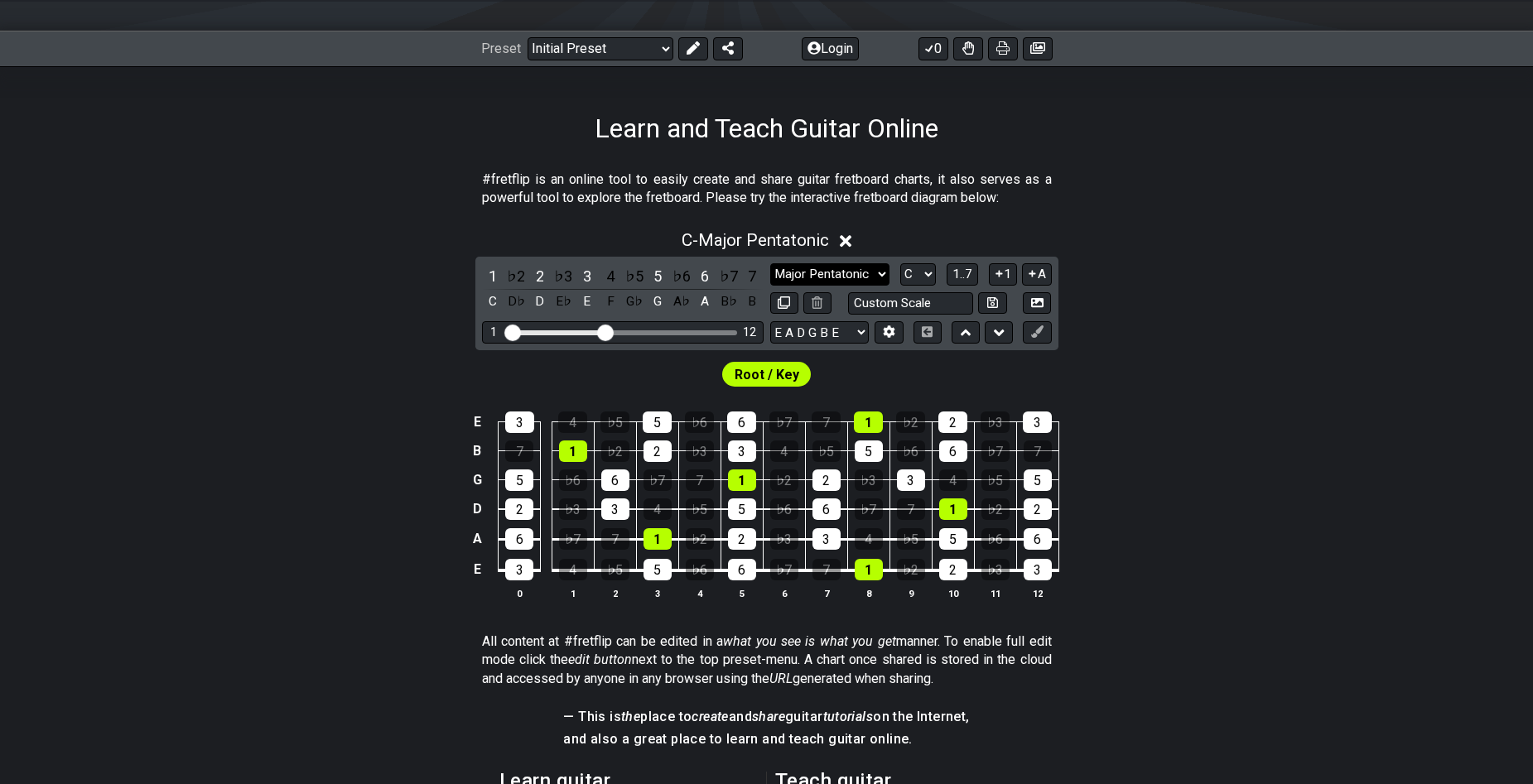
click at [875, 270] on select "Minor Pentatonic Click to edit Minor Pentatonic Major Pentatonic Minor Blues Ma…" at bounding box center [830, 274] width 119 height 22
select select "Minor Pentatonic"
click at [770, 263] on select "Minor Pentatonic Click to edit Minor Pentatonic Major Pentatonic Minor Blues Ma…" at bounding box center [830, 274] width 119 height 22
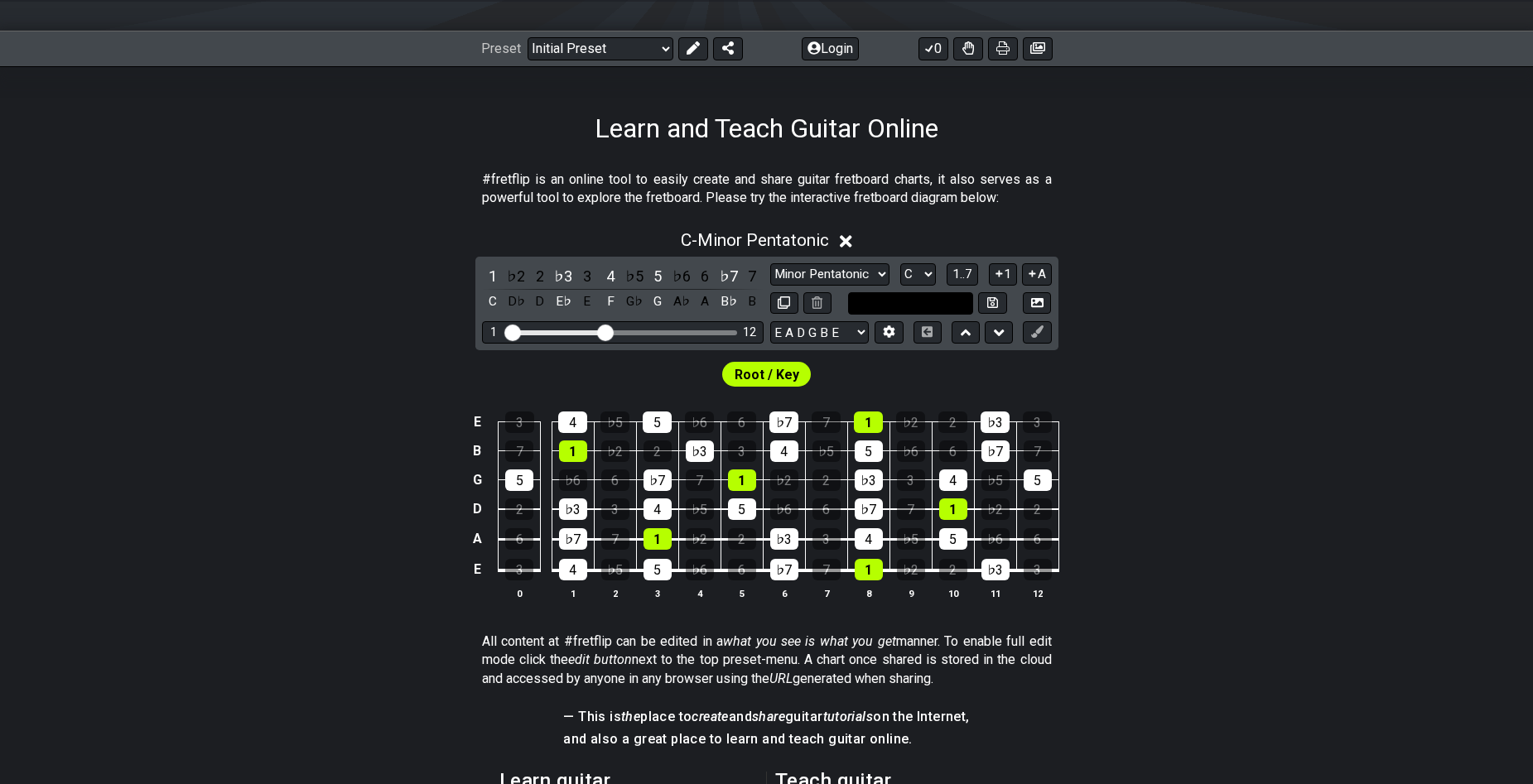
click at [910, 304] on input "text" at bounding box center [911, 303] width 126 height 22
type input "Custom Scale"
click at [881, 273] on select "Minor Pentatonic Click to edit Minor Pentatonic Major Pentatonic Minor Blues Ma…" at bounding box center [830, 274] width 119 height 22
click at [770, 263] on select "Minor Pentatonic Click to edit Minor Pentatonic Major Pentatonic Minor Blues Ma…" at bounding box center [830, 274] width 119 height 22
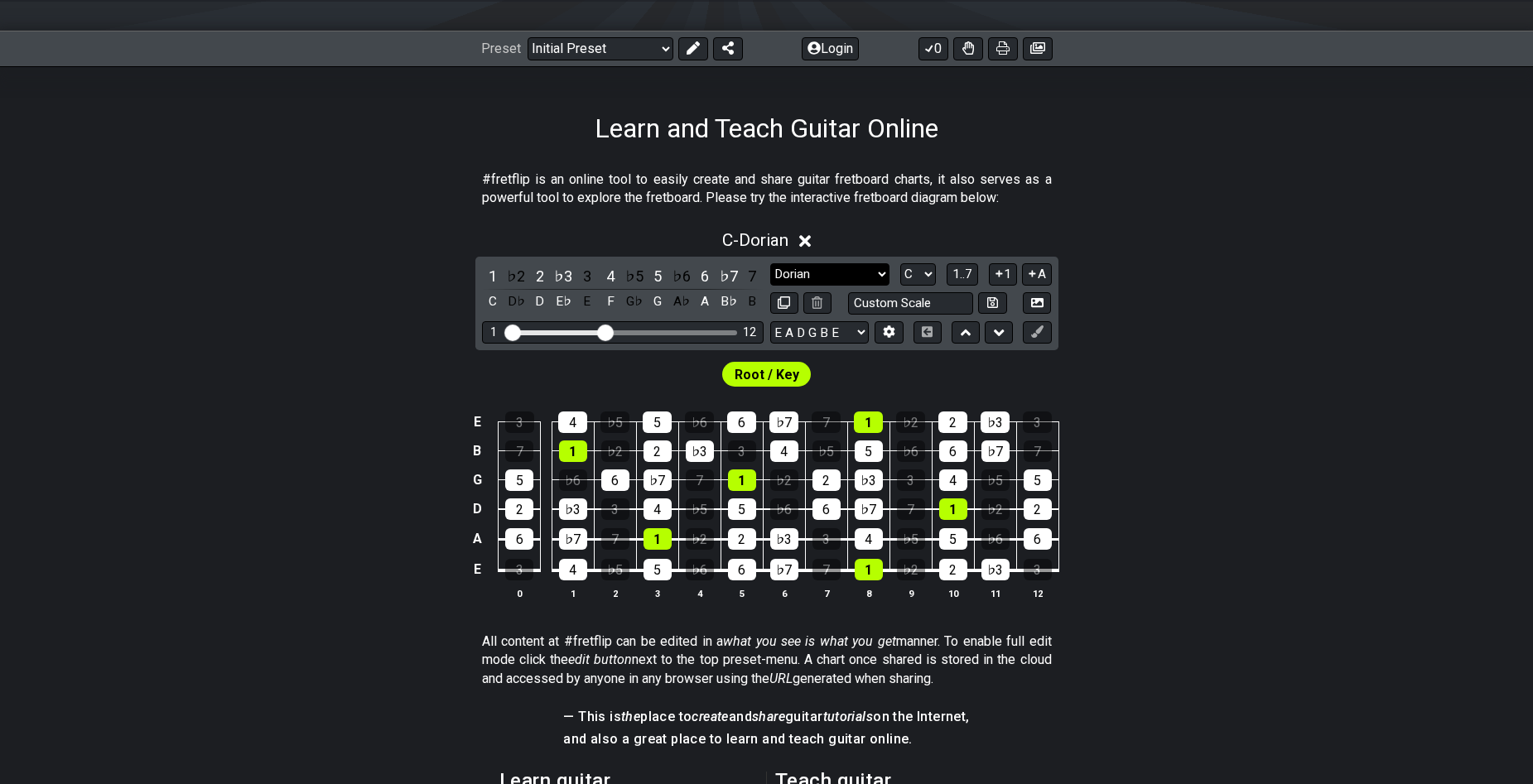
click at [875, 274] on select "Minor Pentatonic Click to edit Minor Pentatonic Major Pentatonic Minor Blues Ma…" at bounding box center [830, 274] width 119 height 22
select select "Mixolydian"
click at [770, 263] on select "Minor Pentatonic Click to edit Minor Pentatonic Major Pentatonic Minor Blues Ma…" at bounding box center [830, 274] width 119 height 22
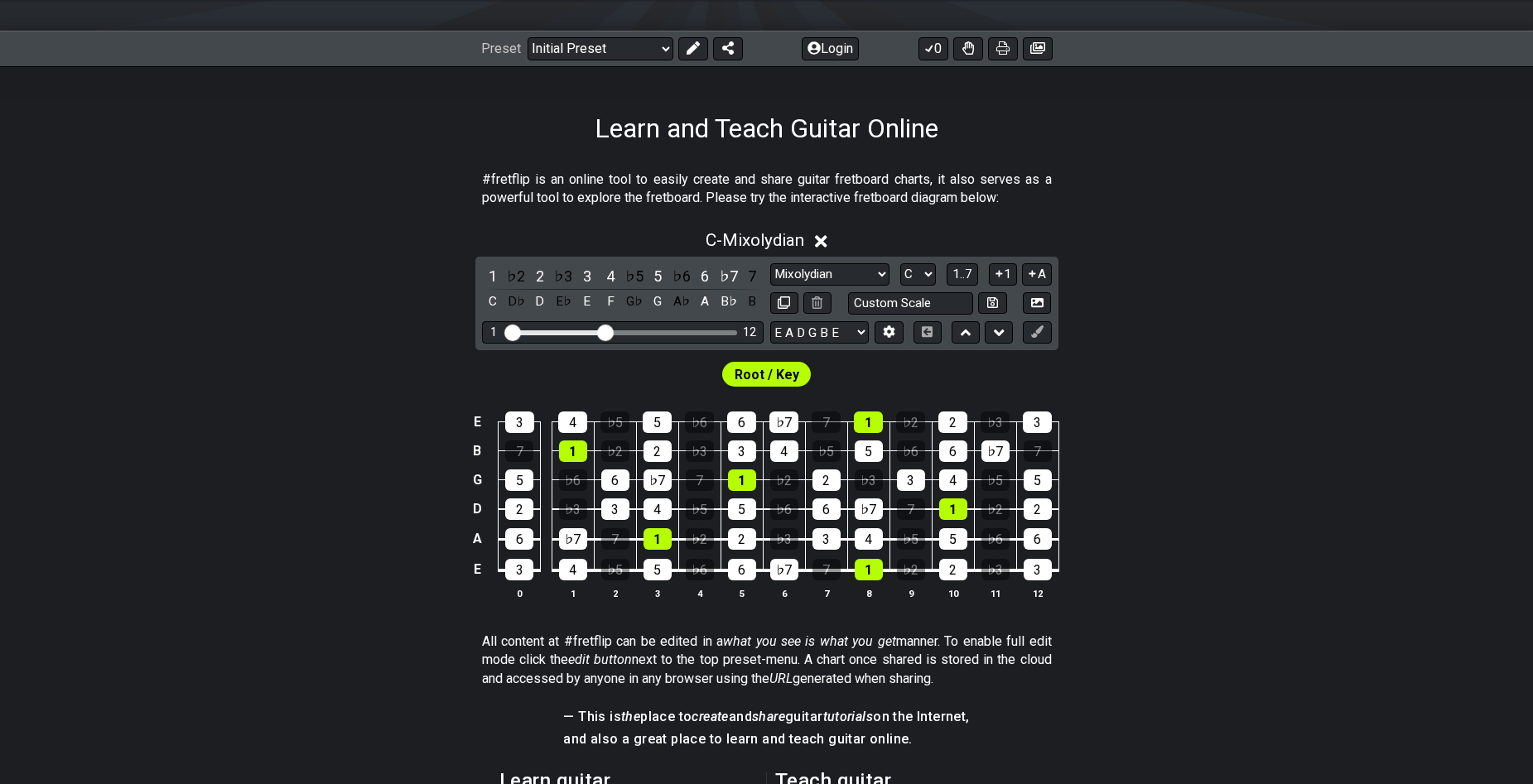
click at [782, 372] on span "Root / Key" at bounding box center [766, 375] width 64 height 24
